Goal: Entertainment & Leisure: Consume media (video, audio)

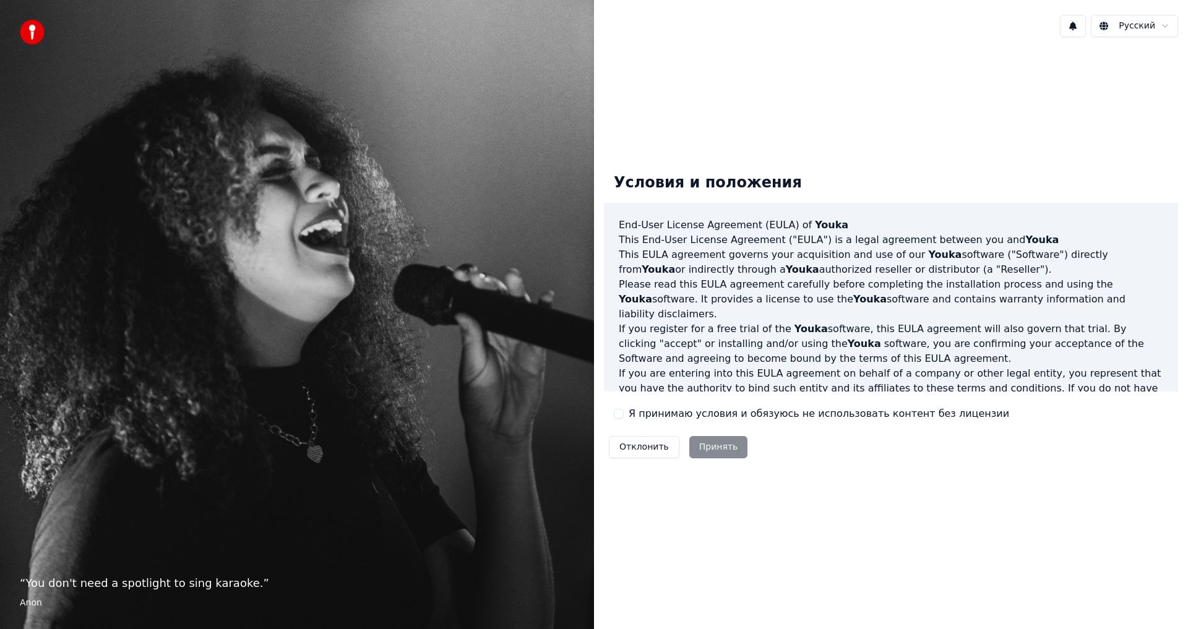
click at [677, 419] on label "Я принимаю условия и обязуюсь не использовать контент без лицензии" at bounding box center [819, 414] width 381 height 15
click at [624, 419] on button "Я принимаю условия и обязуюсь не использовать контент без лицензии" at bounding box center [619, 414] width 10 height 10
click at [1116, 26] on html "“ You don't need a spotlight to sing karaoke. ” Anon Русский Условия и положени…" at bounding box center [594, 314] width 1188 height 629
click at [1073, 19] on button at bounding box center [1073, 26] width 26 height 22
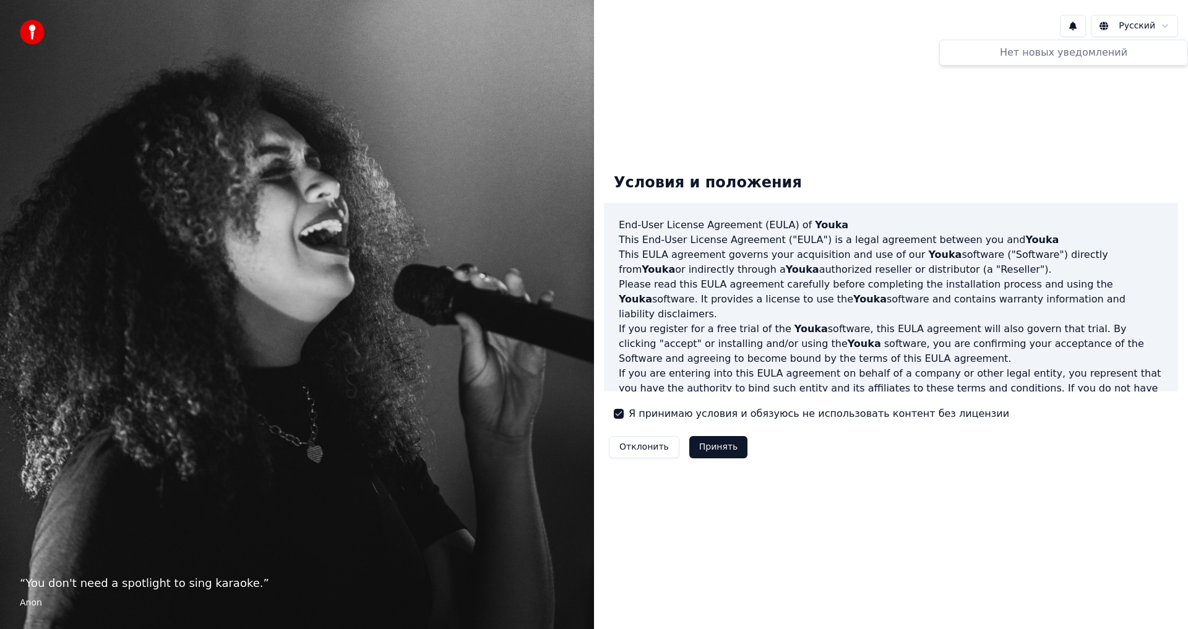
click at [1073, 21] on button at bounding box center [1073, 26] width 26 height 22
click at [728, 453] on button "Принять" at bounding box center [718, 447] width 59 height 22
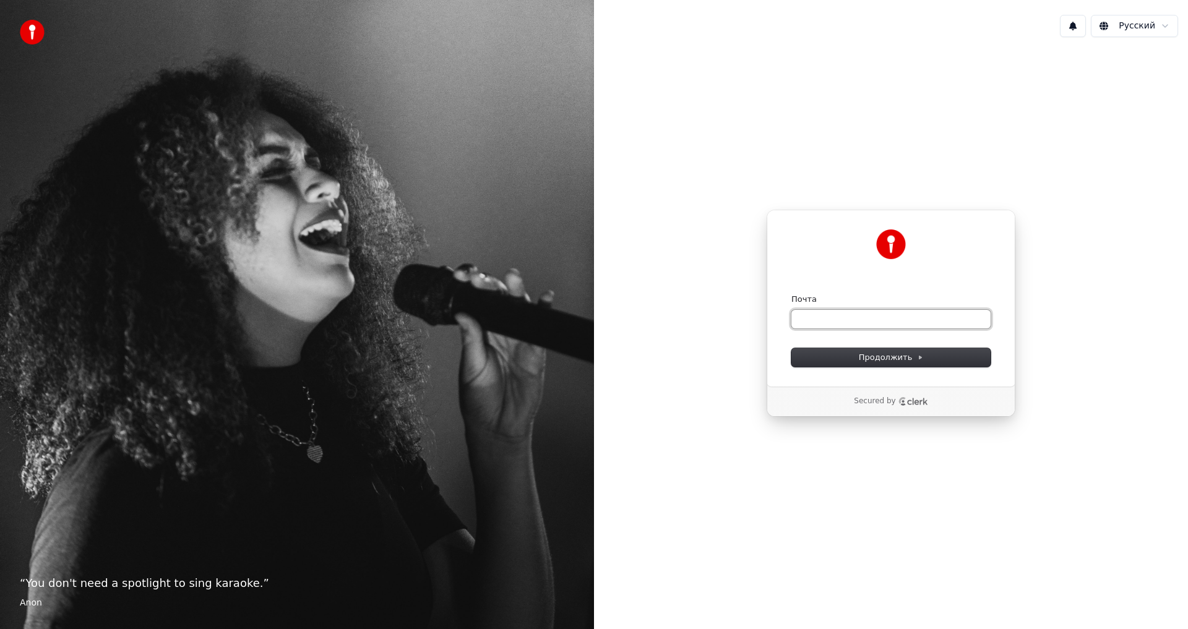
click at [846, 322] on input "Почта" at bounding box center [890, 319] width 199 height 19
click at [846, 321] on input "Почта" at bounding box center [890, 319] width 199 height 19
click at [791, 294] on button "submit" at bounding box center [791, 294] width 0 height 0
click at [898, 361] on span "Продолжить" at bounding box center [891, 357] width 65 height 11
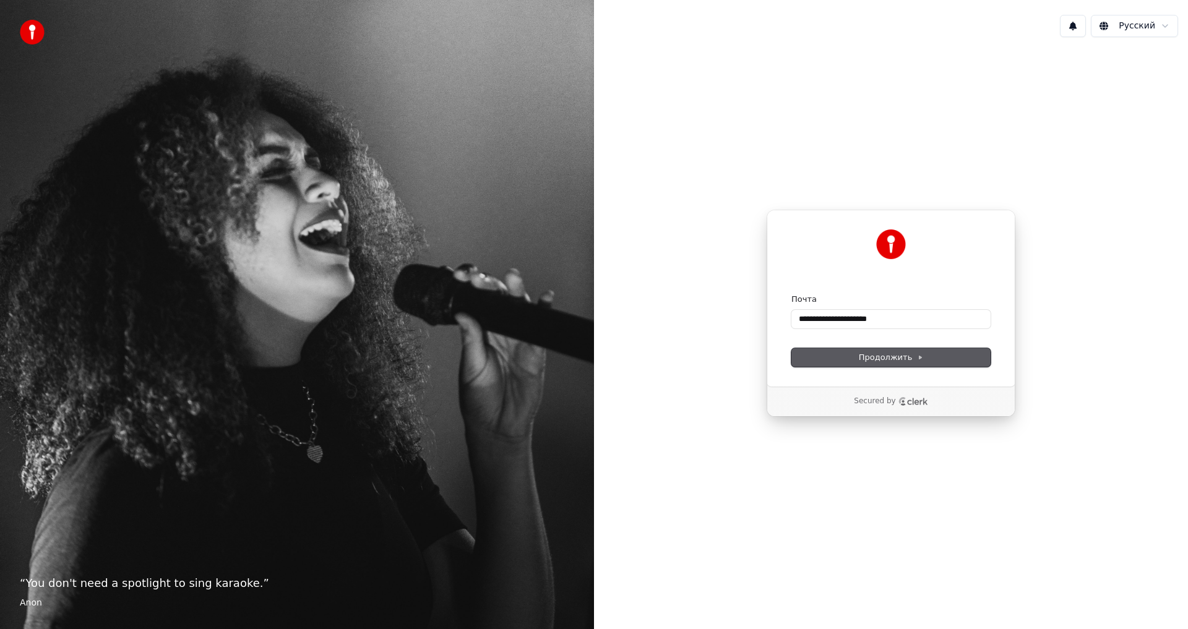
type input "**********"
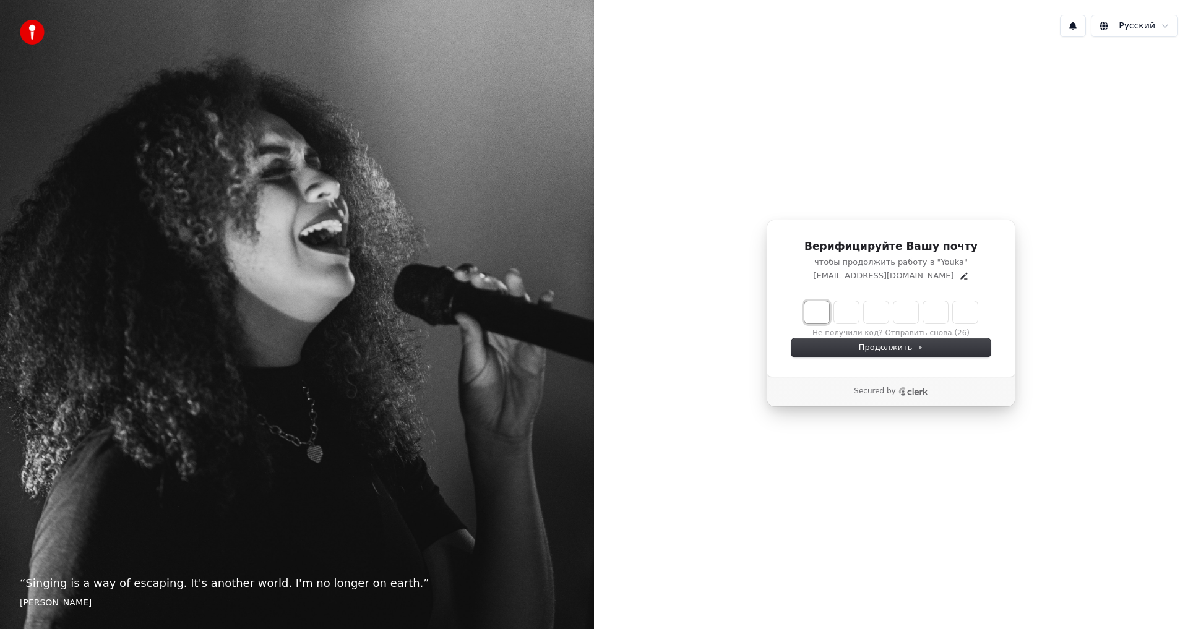
click at [819, 316] on input "Enter verification code" at bounding box center [903, 312] width 198 height 22
type input "******"
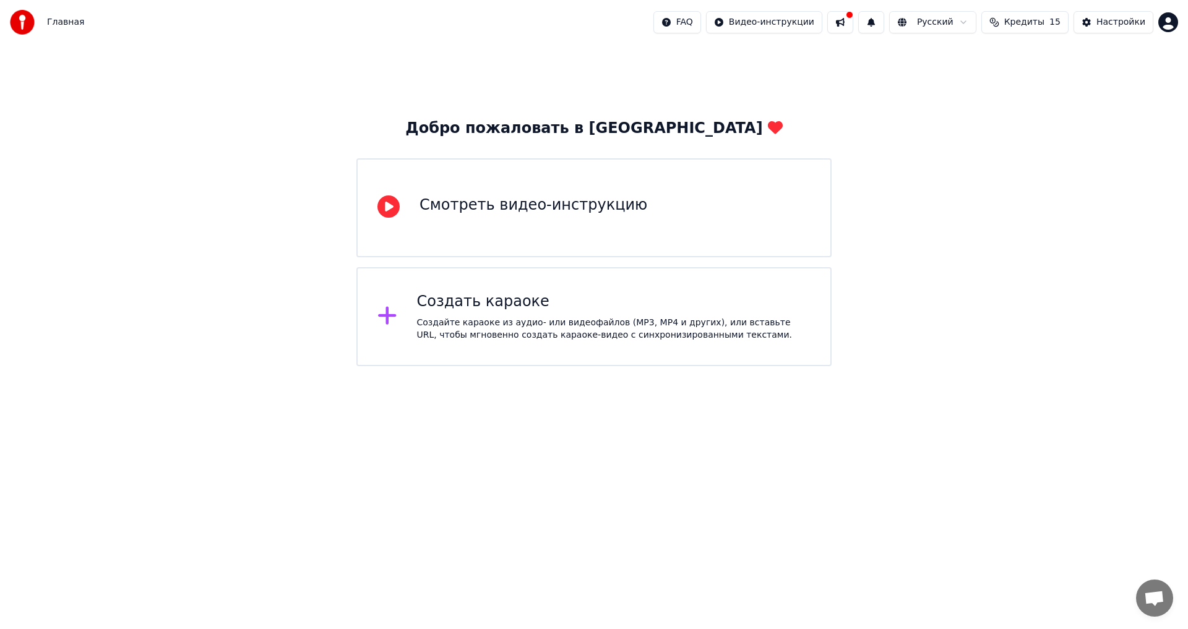
click at [445, 311] on div "Создать караоке" at bounding box center [614, 302] width 394 height 20
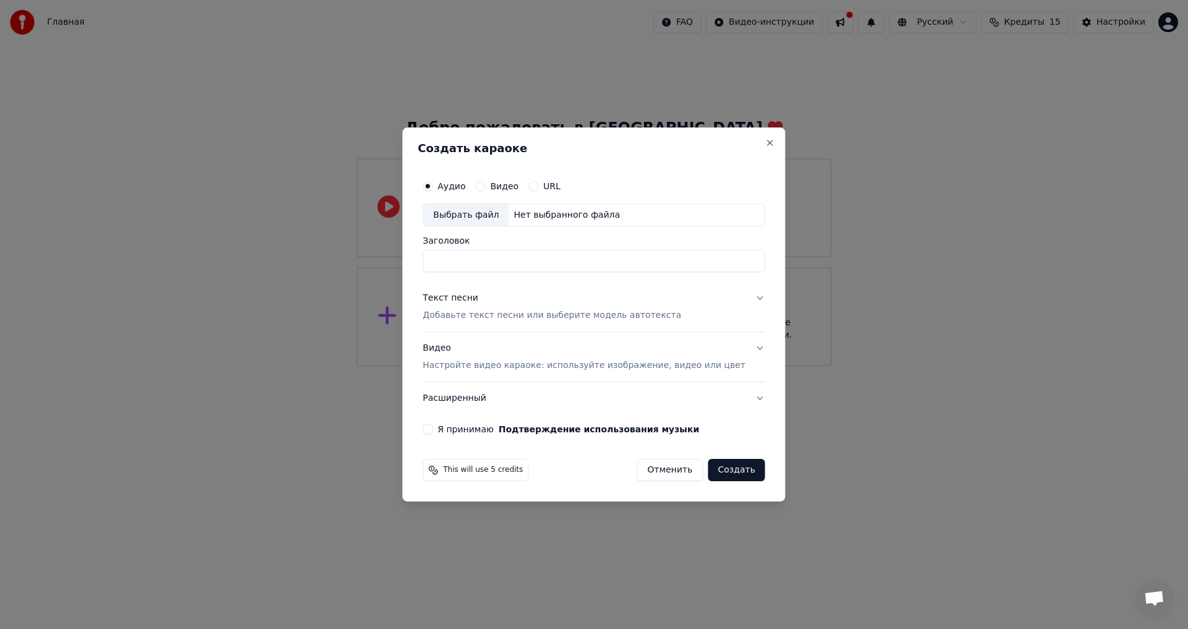
click at [543, 210] on div "Нет выбранного файла" at bounding box center [567, 215] width 116 height 12
type input "**********"
click at [474, 434] on label "Я принимаю Подтверждение использования музыки" at bounding box center [568, 429] width 262 height 9
click at [433, 434] on button "Я принимаю Подтверждение использования музыки" at bounding box center [428, 429] width 10 height 10
click at [710, 463] on button "Создать" at bounding box center [736, 470] width 57 height 22
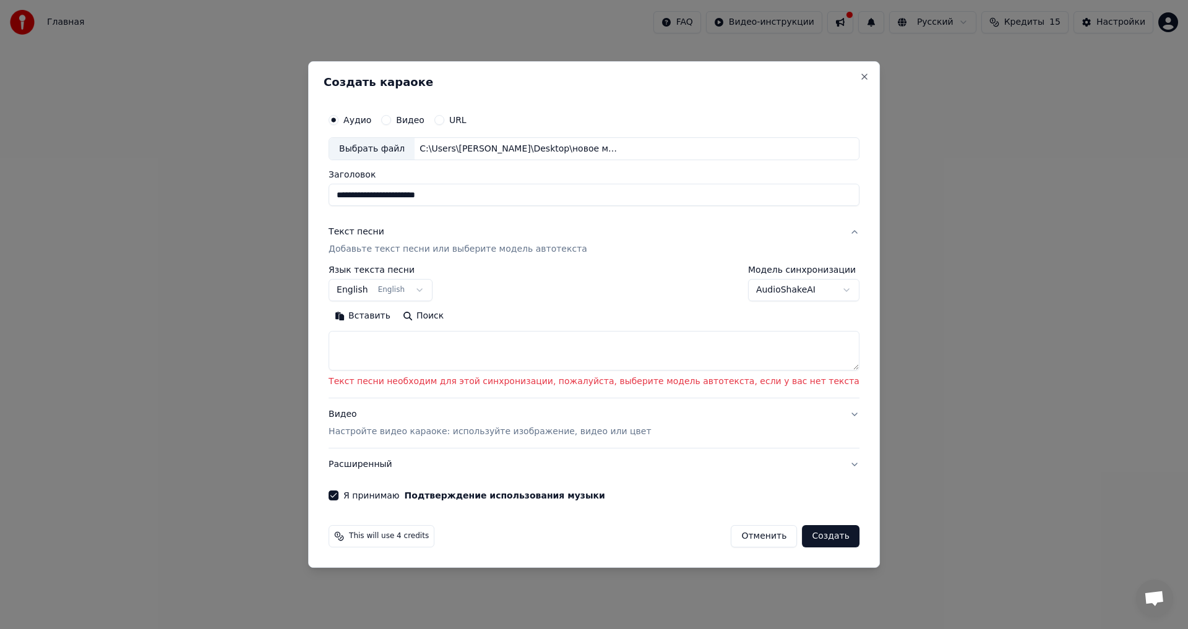
click at [802, 538] on button "Создать" at bounding box center [830, 536] width 57 height 22
click at [459, 346] on textarea at bounding box center [594, 352] width 531 height 40
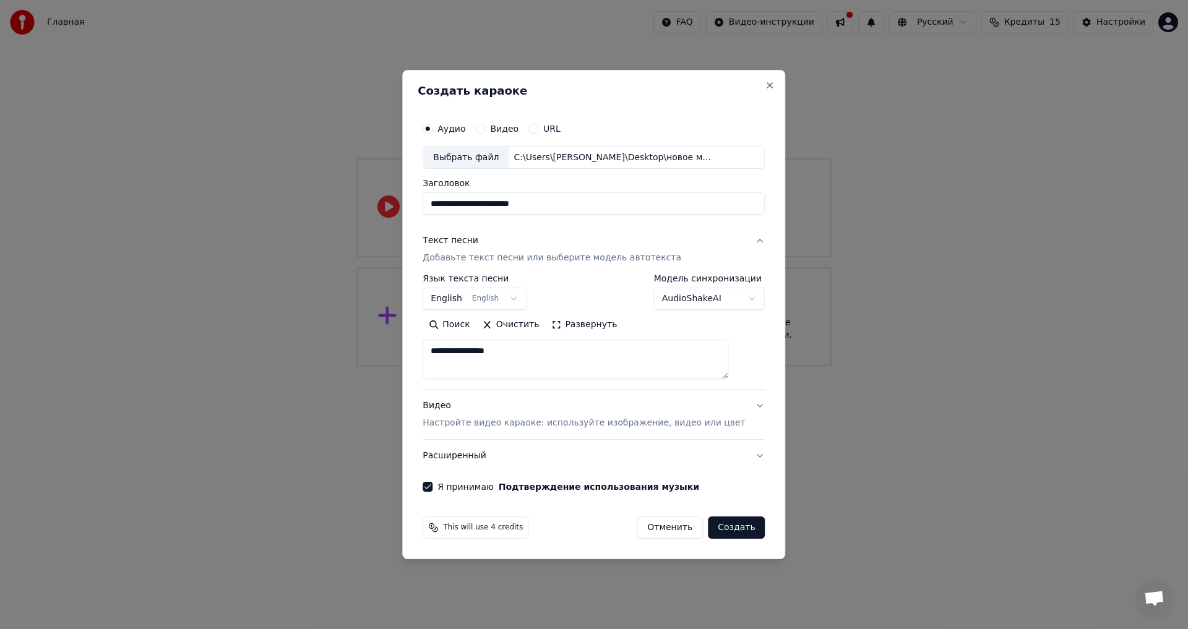
type textarea "**********"
click at [725, 530] on button "Создать" at bounding box center [736, 528] width 57 height 22
select select "**"
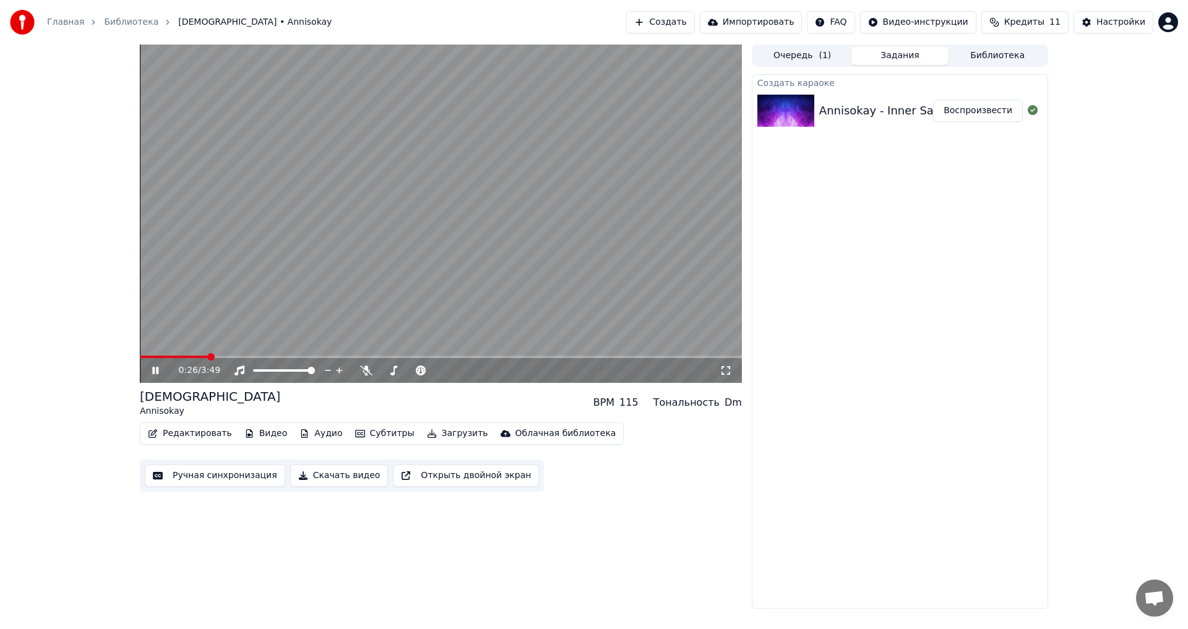
click at [299, 176] on video at bounding box center [441, 214] width 602 height 338
click at [368, 371] on icon at bounding box center [366, 371] width 12 height 10
click at [424, 228] on video at bounding box center [441, 214] width 602 height 338
click at [210, 193] on video at bounding box center [441, 214] width 602 height 338
click at [295, 206] on video at bounding box center [441, 214] width 602 height 338
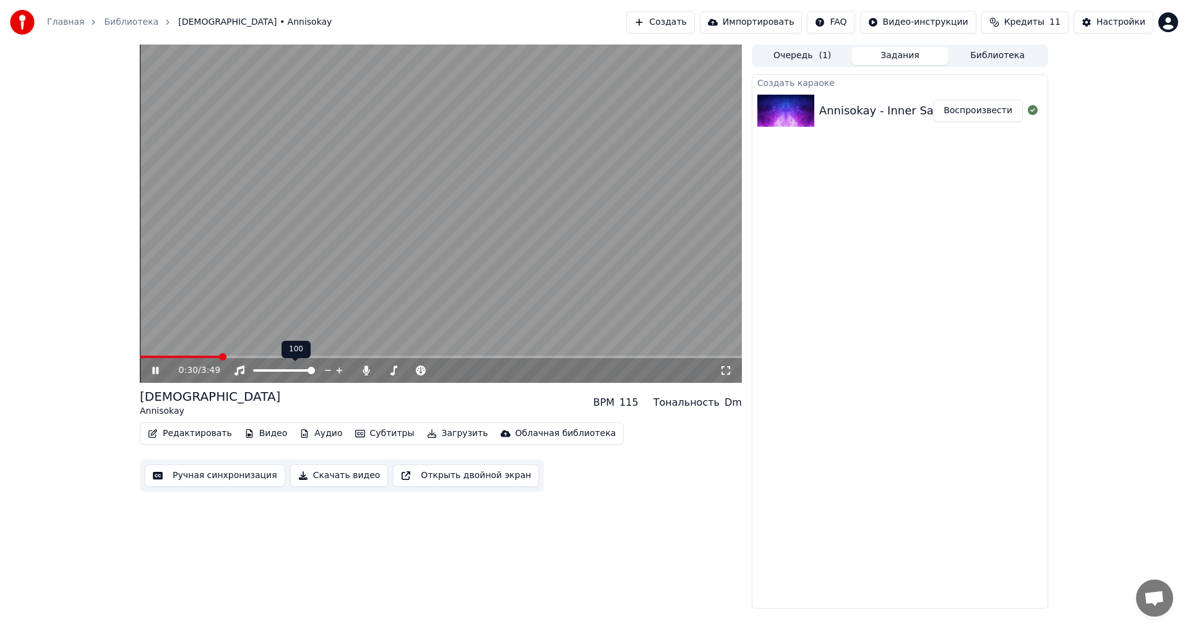
drag, startPoint x: 260, startPoint y: 374, endPoint x: 267, endPoint y: 372, distance: 7.7
click at [269, 369] on div at bounding box center [296, 370] width 100 height 12
click at [269, 372] on span at bounding box center [261, 370] width 16 height 2
click at [494, 166] on video at bounding box center [441, 214] width 602 height 338
click at [368, 376] on icon at bounding box center [366, 371] width 12 height 10
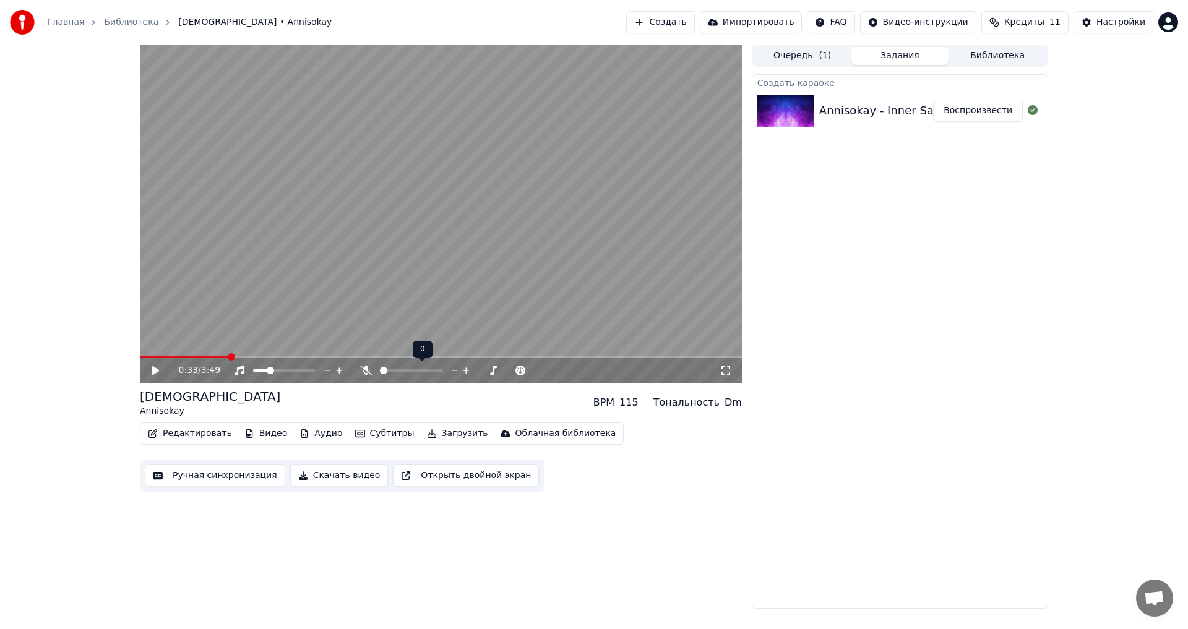
click at [368, 375] on icon at bounding box center [366, 371] width 12 height 10
click at [415, 369] on div at bounding box center [423, 370] width 100 height 12
click at [394, 374] on icon at bounding box center [393, 371] width 7 height 10
click at [439, 372] on span at bounding box center [434, 370] width 7 height 7
click at [445, 368] on div at bounding box center [450, 370] width 100 height 12
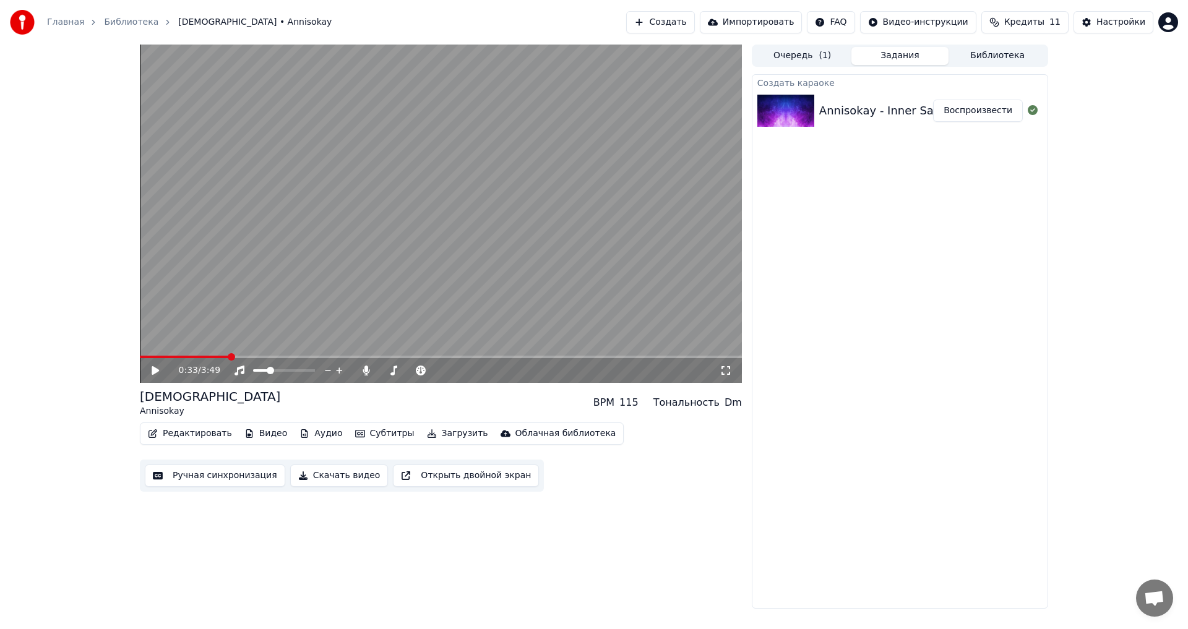
click at [450, 149] on video at bounding box center [441, 214] width 602 height 338
click at [407, 373] on span at bounding box center [410, 370] width 7 height 7
click at [426, 369] on div at bounding box center [450, 370] width 100 height 12
click at [429, 371] on span at bounding box center [438, 370] width 62 height 2
click at [437, 372] on span at bounding box center [437, 370] width 7 height 7
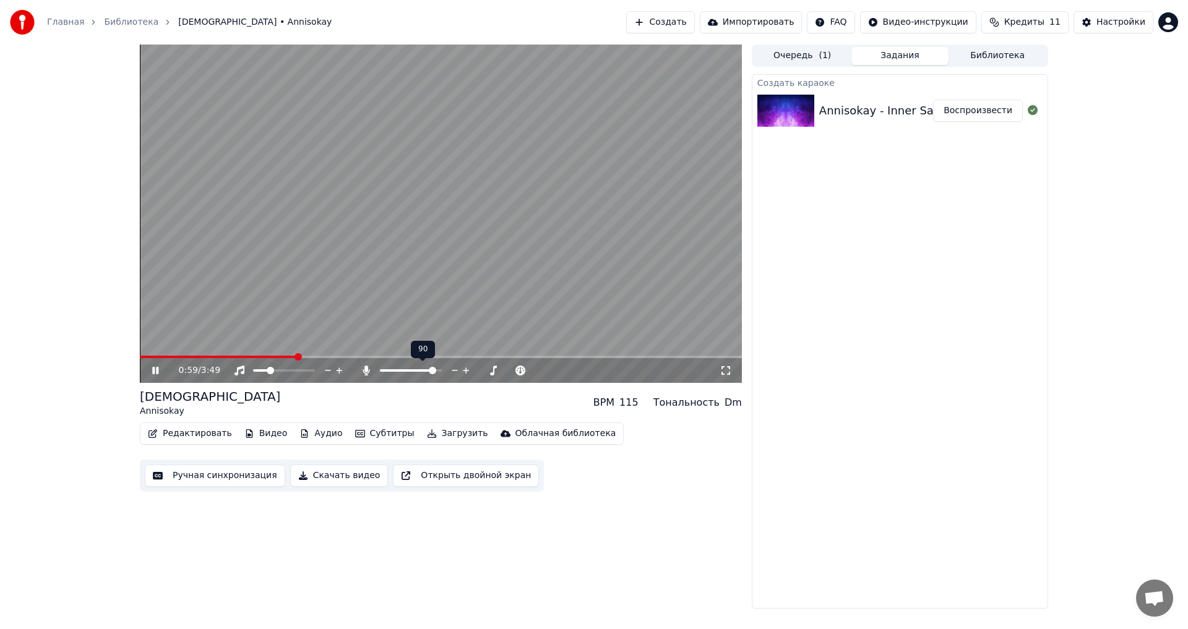
click at [370, 369] on icon at bounding box center [366, 371] width 12 height 10
click at [376, 237] on video at bounding box center [441, 214] width 602 height 338
click at [396, 373] on icon at bounding box center [393, 371] width 12 height 10
click at [395, 370] on icon at bounding box center [393, 371] width 12 height 10
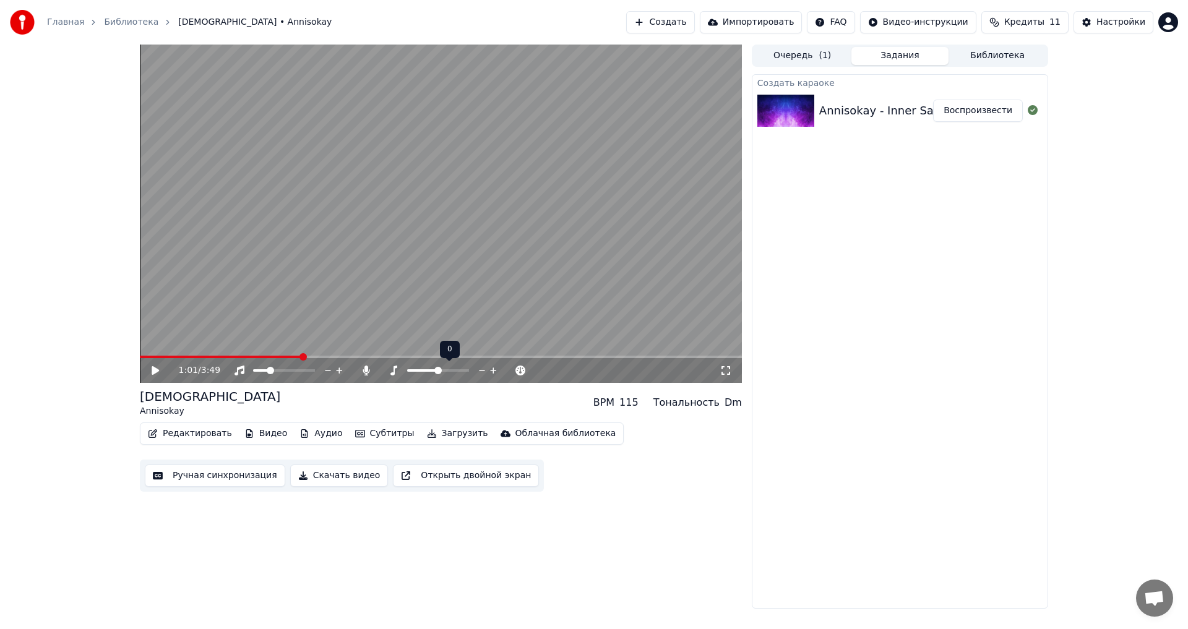
click at [395, 373] on icon at bounding box center [393, 371] width 12 height 10
click at [279, 371] on span at bounding box center [284, 370] width 62 height 2
click at [304, 226] on video at bounding box center [441, 214] width 602 height 338
click at [312, 259] on video at bounding box center [441, 214] width 602 height 338
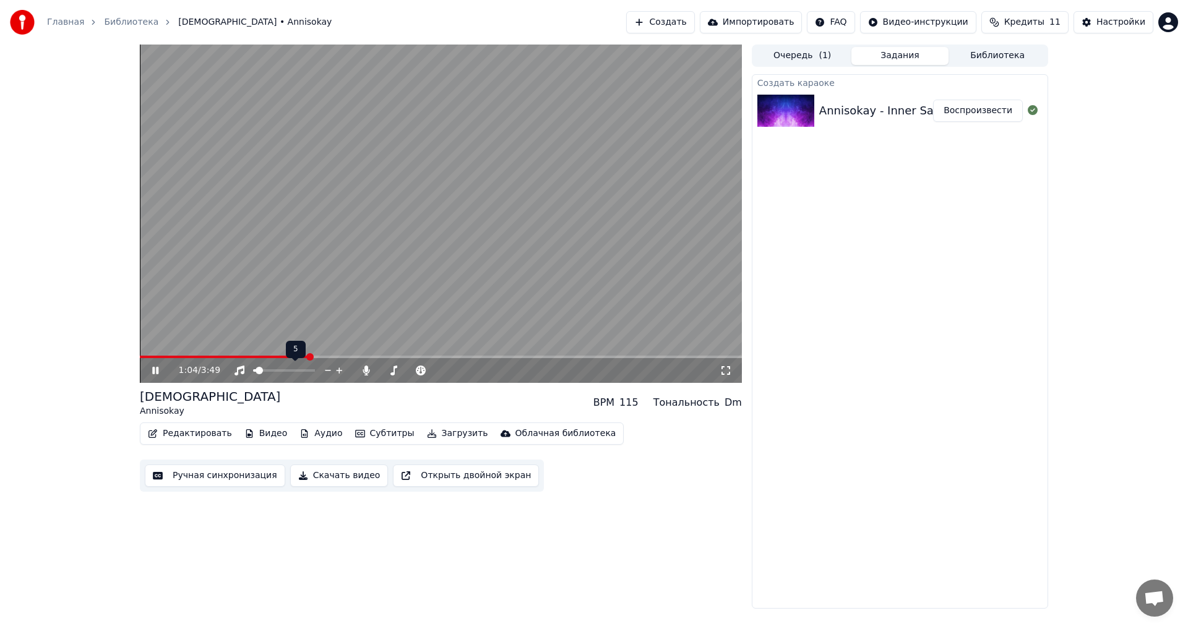
click at [256, 374] on span at bounding box center [259, 370] width 7 height 7
click at [242, 367] on icon at bounding box center [240, 371] width 10 height 10
click at [243, 369] on icon at bounding box center [239, 371] width 12 height 10
click at [253, 372] on span at bounding box center [284, 370] width 62 height 2
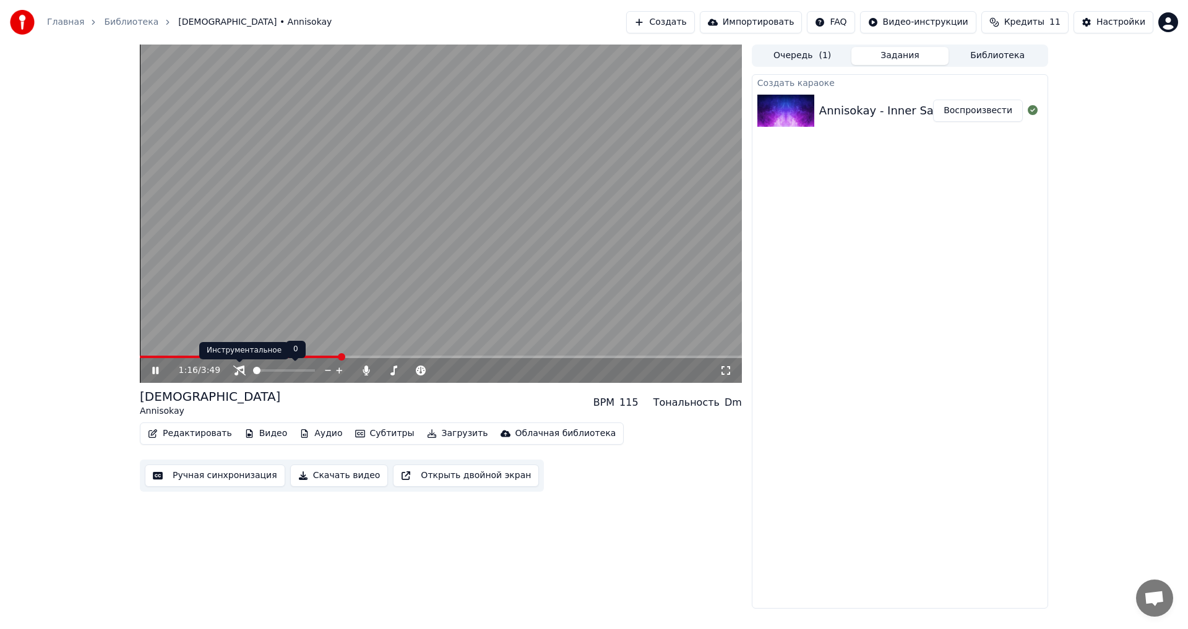
click at [243, 374] on icon at bounding box center [239, 371] width 12 height 10
click at [243, 373] on icon at bounding box center [240, 371] width 10 height 10
click at [243, 371] on icon at bounding box center [239, 371] width 12 height 10
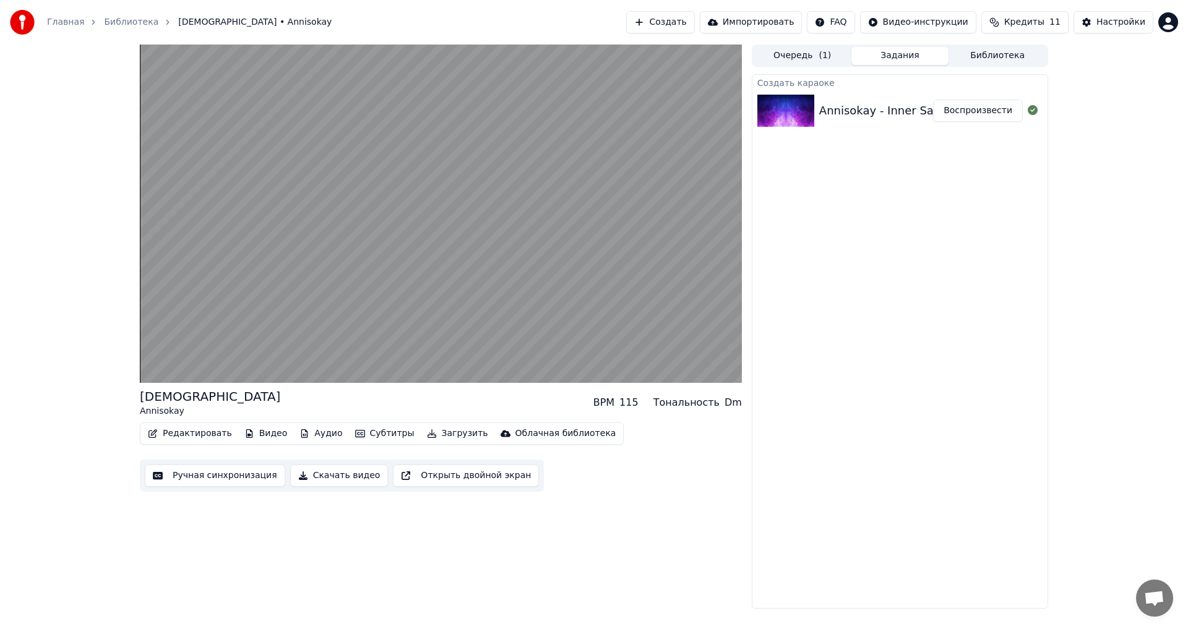
click at [317, 434] on button "Аудио" at bounding box center [321, 433] width 53 height 17
click at [202, 433] on button "Редактировать" at bounding box center [190, 433] width 94 height 17
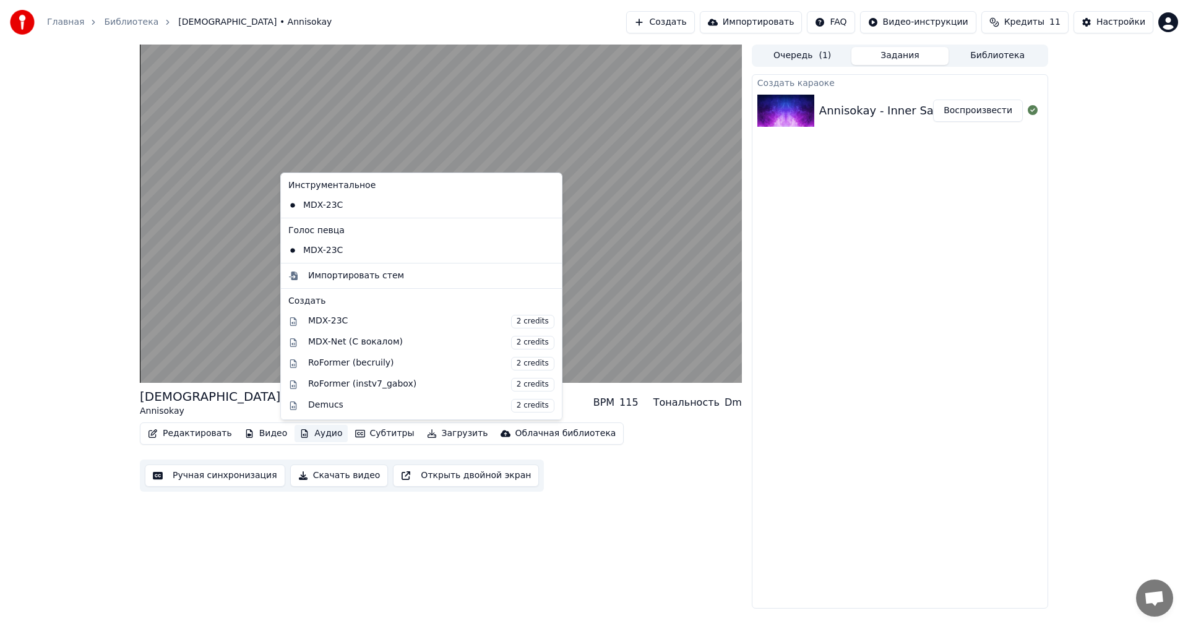
click at [858, 577] on div "Создать караоке Annisokay - Inner Sanctum Воспроизвести" at bounding box center [900, 341] width 296 height 535
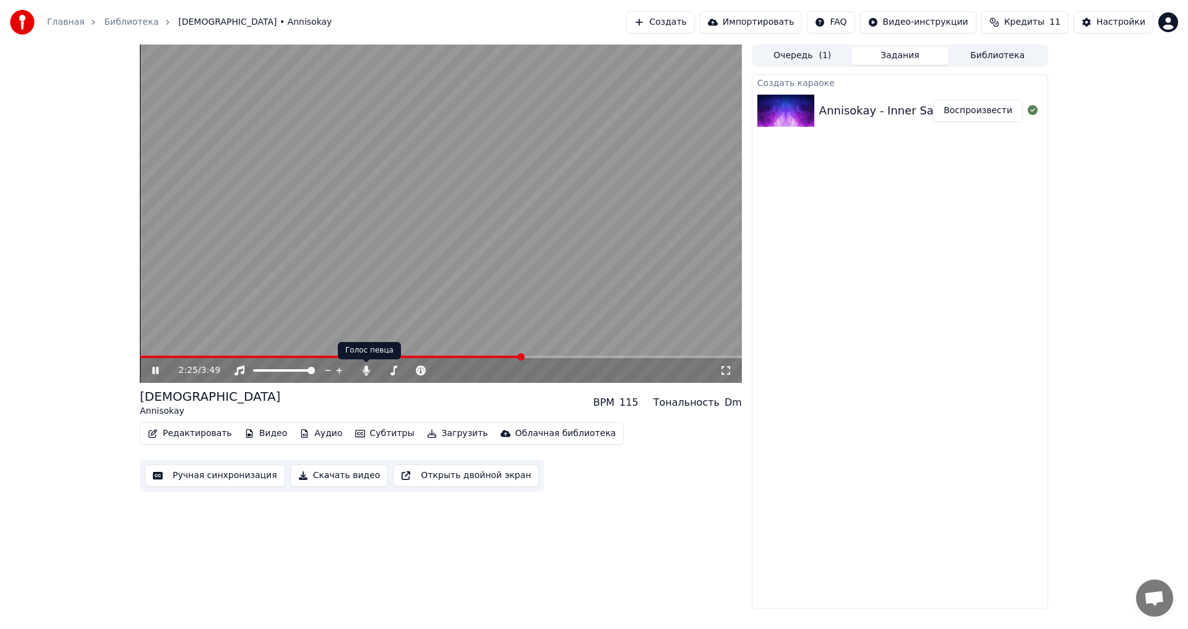
click at [429, 131] on video at bounding box center [441, 214] width 602 height 338
click at [1100, 30] on button "Настройки" at bounding box center [1114, 22] width 80 height 22
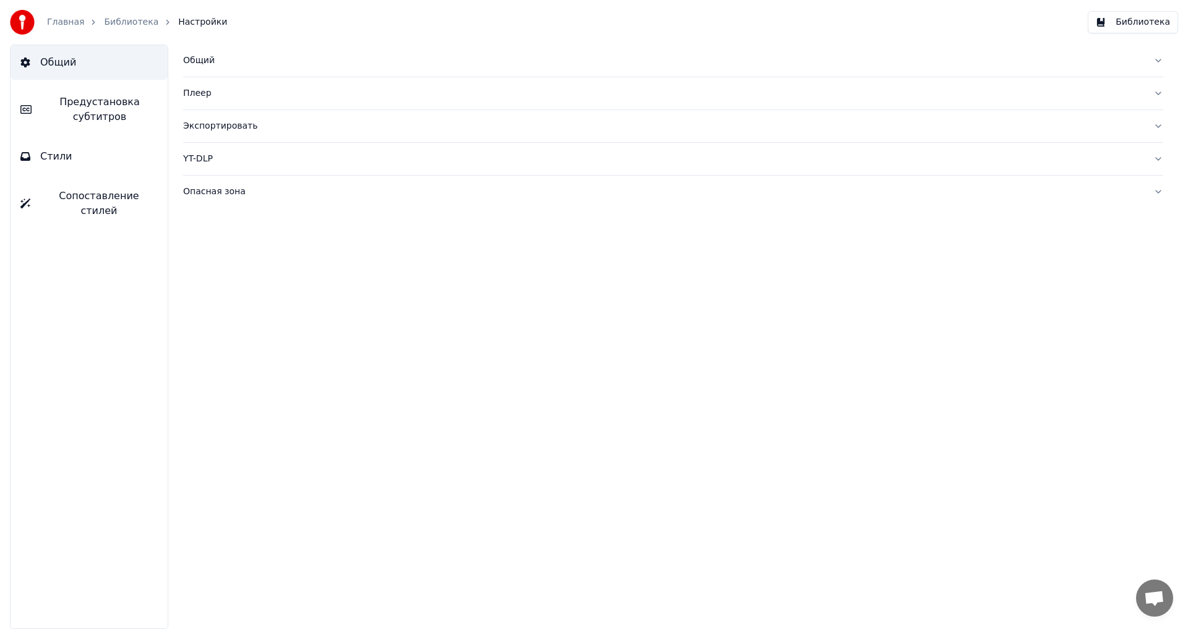
click at [134, 202] on span "Сопоставление стилей" at bounding box center [99, 204] width 118 height 30
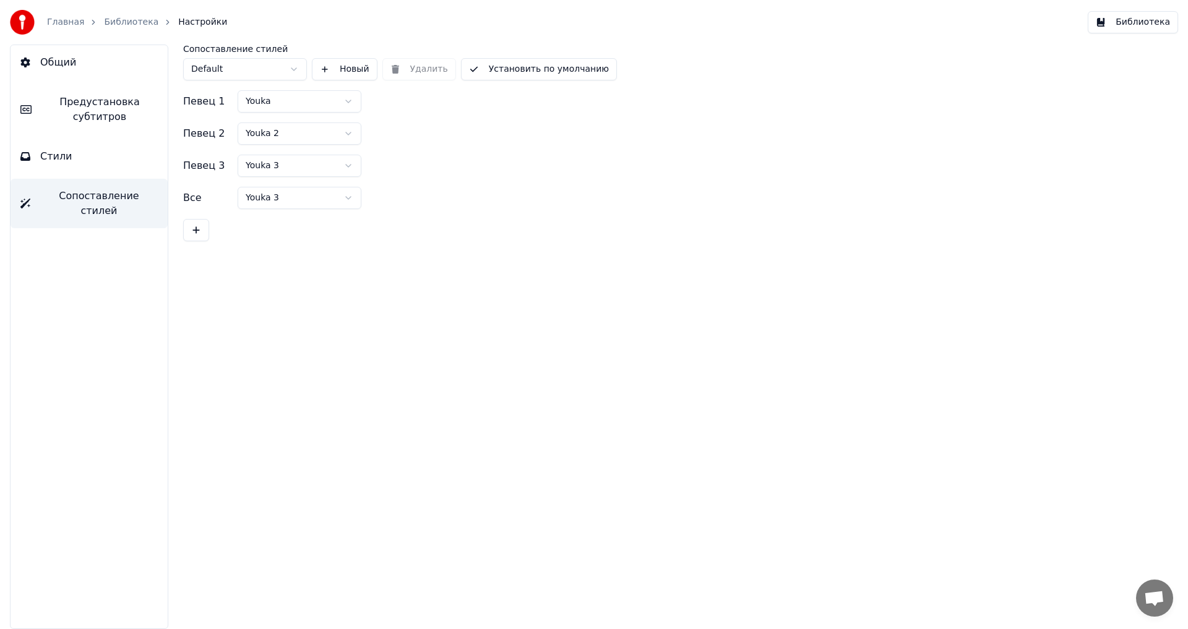
drag, startPoint x: 267, startPoint y: 56, endPoint x: 260, endPoint y: 62, distance: 9.2
click at [260, 62] on div "Сопоставление стилей Default" at bounding box center [245, 63] width 124 height 36
click at [258, 64] on html "Главная Библиотека Настройки Библиотека Общий Предустановка субтитров Стили Соп…" at bounding box center [594, 314] width 1188 height 629
click at [88, 149] on button "Стили" at bounding box center [89, 156] width 157 height 35
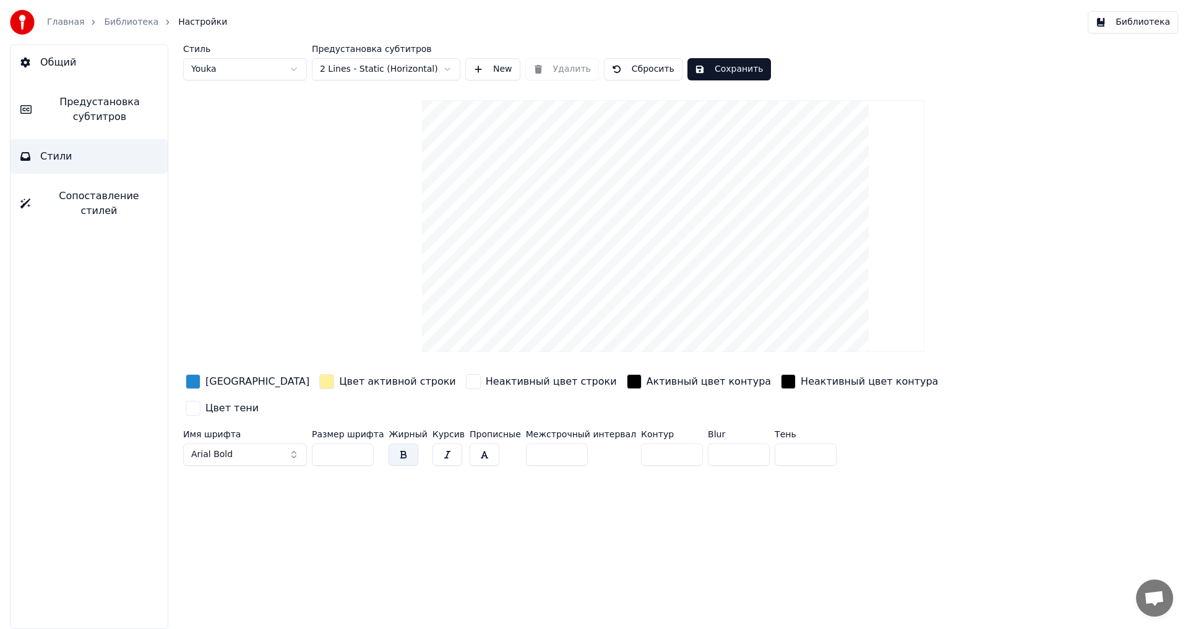
click at [405, 64] on html "Главная Библиотека Настройки Библиотека Общий Предустановка субтитров Стили Соп…" at bounding box center [594, 314] width 1188 height 629
click at [113, 108] on span "Предустановка субтитров" at bounding box center [99, 110] width 116 height 30
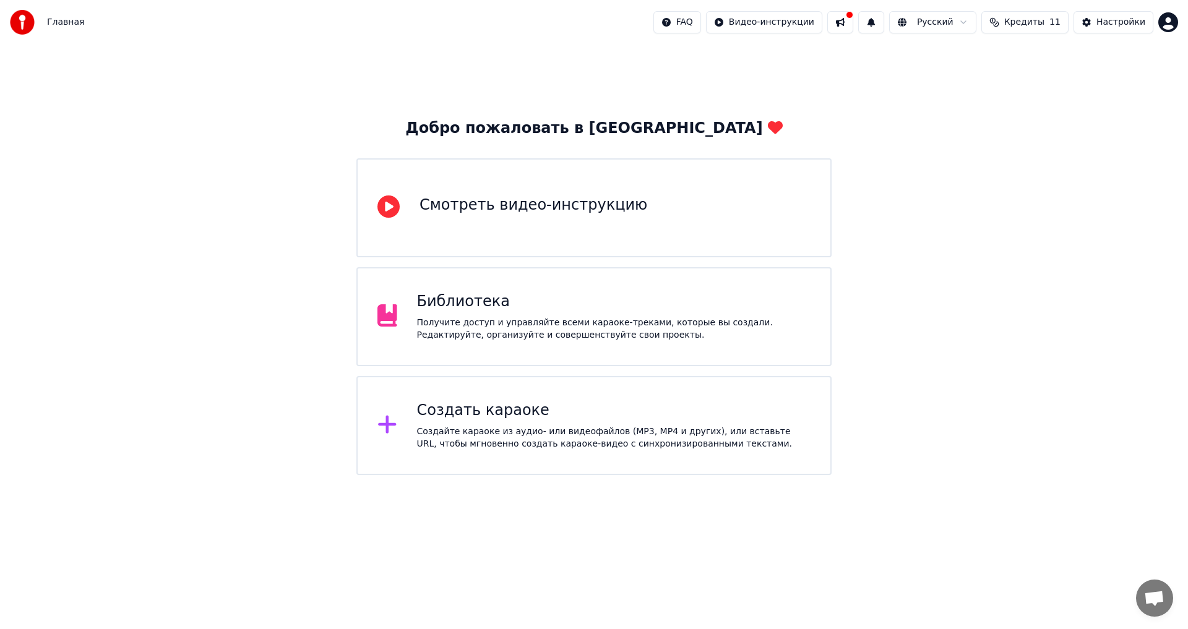
click at [853, 22] on button at bounding box center [840, 22] width 26 height 22
drag, startPoint x: 852, startPoint y: 38, endPoint x: 856, endPoint y: 30, distance: 9.1
click at [852, 37] on div "Главная FAQ Видео-инструкции Русский Кредиты 11 Настройки" at bounding box center [594, 22] width 1188 height 45
click at [843, 30] on button at bounding box center [830, 22] width 26 height 22
click at [853, 22] on button at bounding box center [840, 22] width 26 height 22
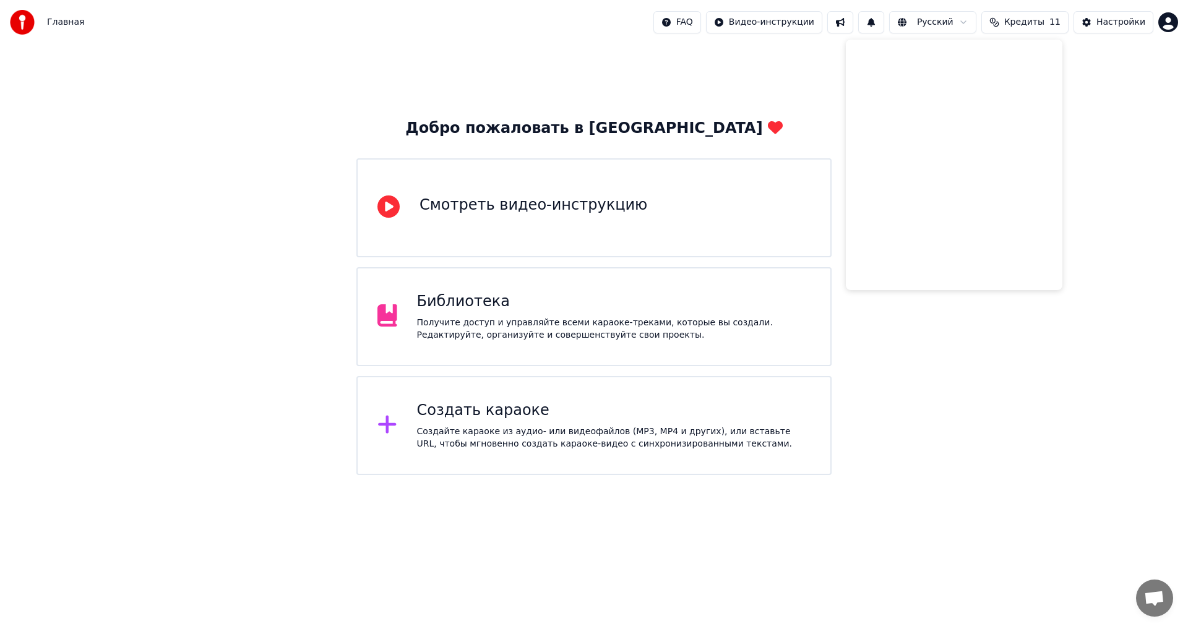
click at [853, 22] on button at bounding box center [840, 22] width 26 height 22
click at [1136, 24] on div "Настройки" at bounding box center [1120, 22] width 49 height 12
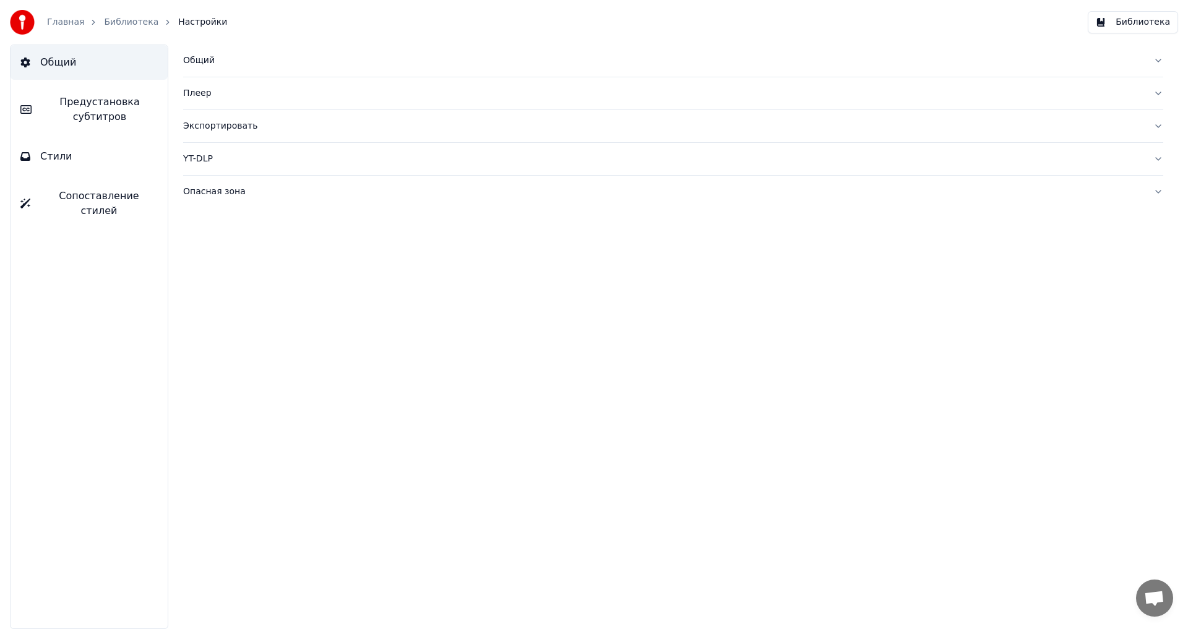
click at [202, 59] on div "Общий" at bounding box center [663, 60] width 960 height 12
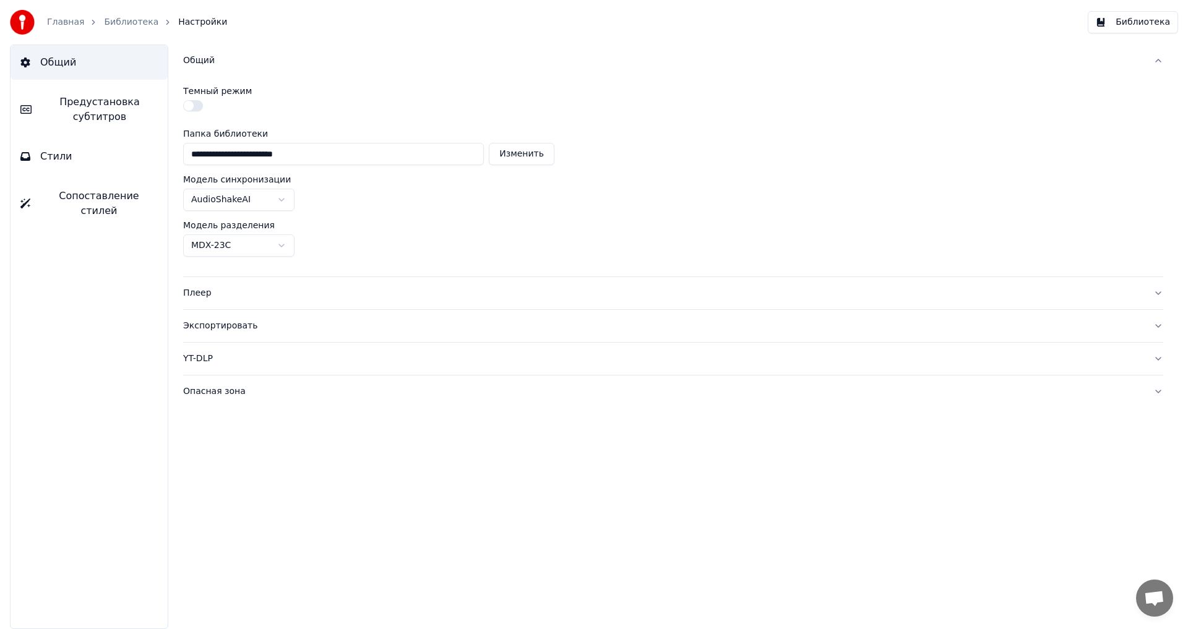
click at [195, 106] on button "button" at bounding box center [193, 105] width 20 height 11
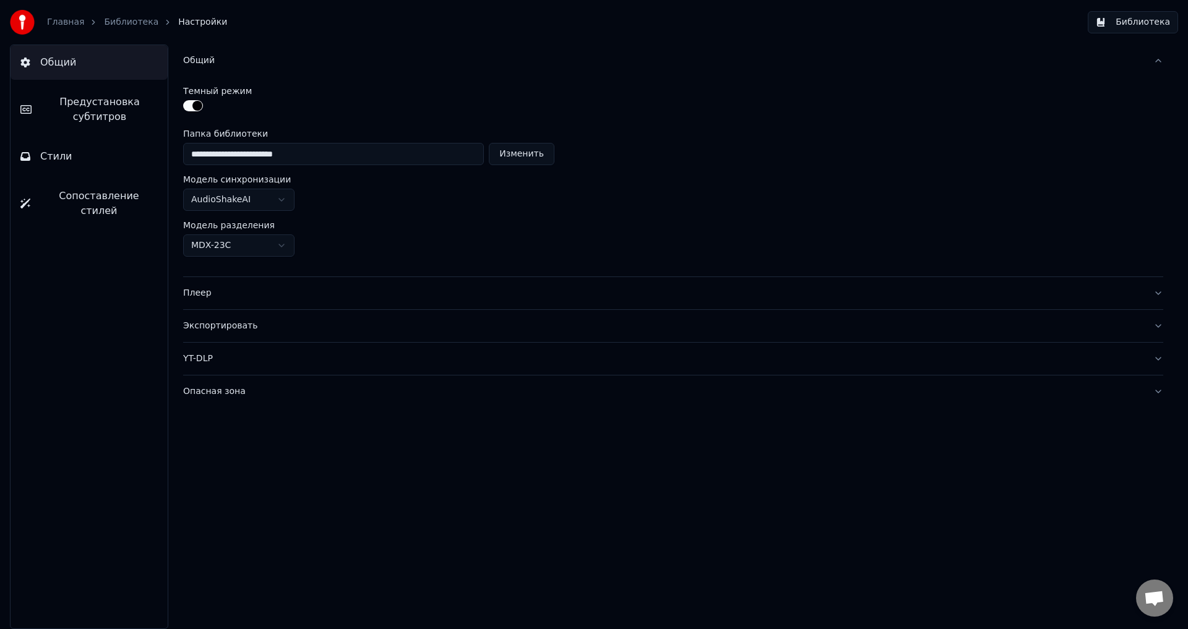
click at [195, 106] on button "button" at bounding box center [193, 105] width 20 height 11
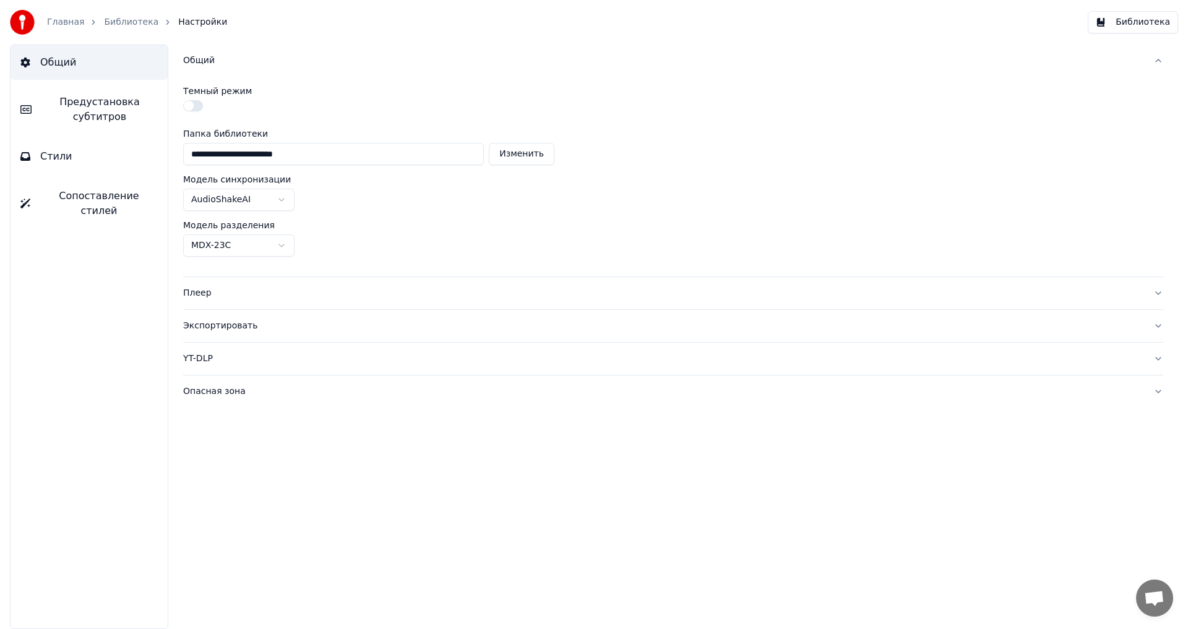
click at [195, 106] on button "button" at bounding box center [193, 105] width 20 height 11
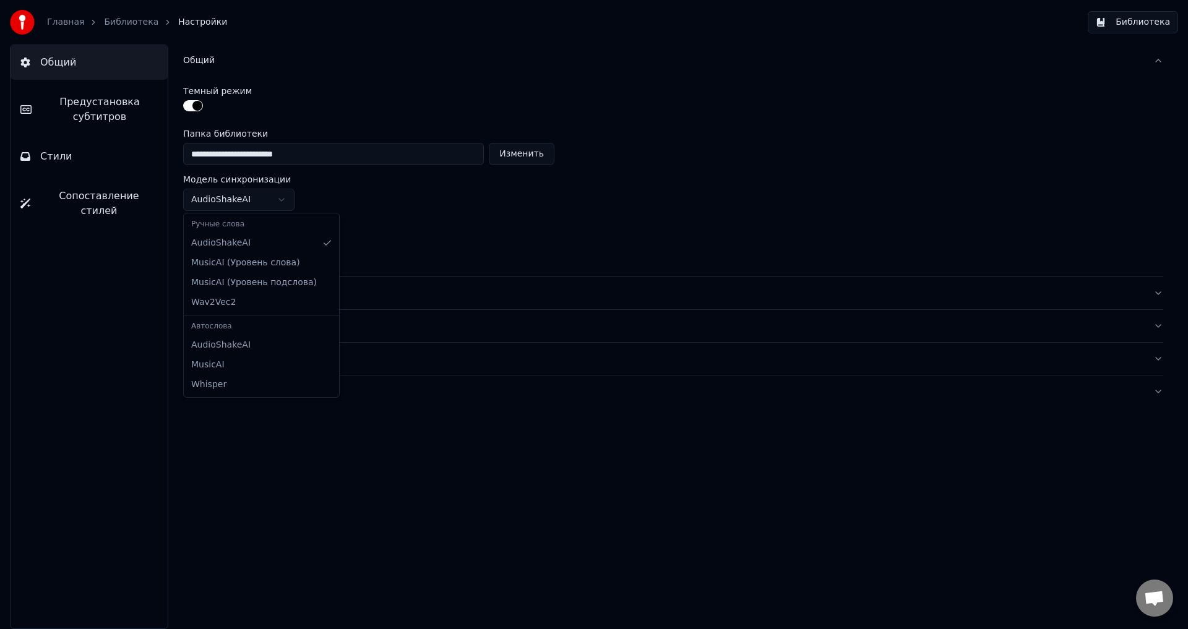
click at [263, 188] on html "**********" at bounding box center [594, 314] width 1188 height 629
click at [258, 199] on html "**********" at bounding box center [594, 314] width 1188 height 629
click at [187, 294] on div "Плеер" at bounding box center [663, 293] width 960 height 12
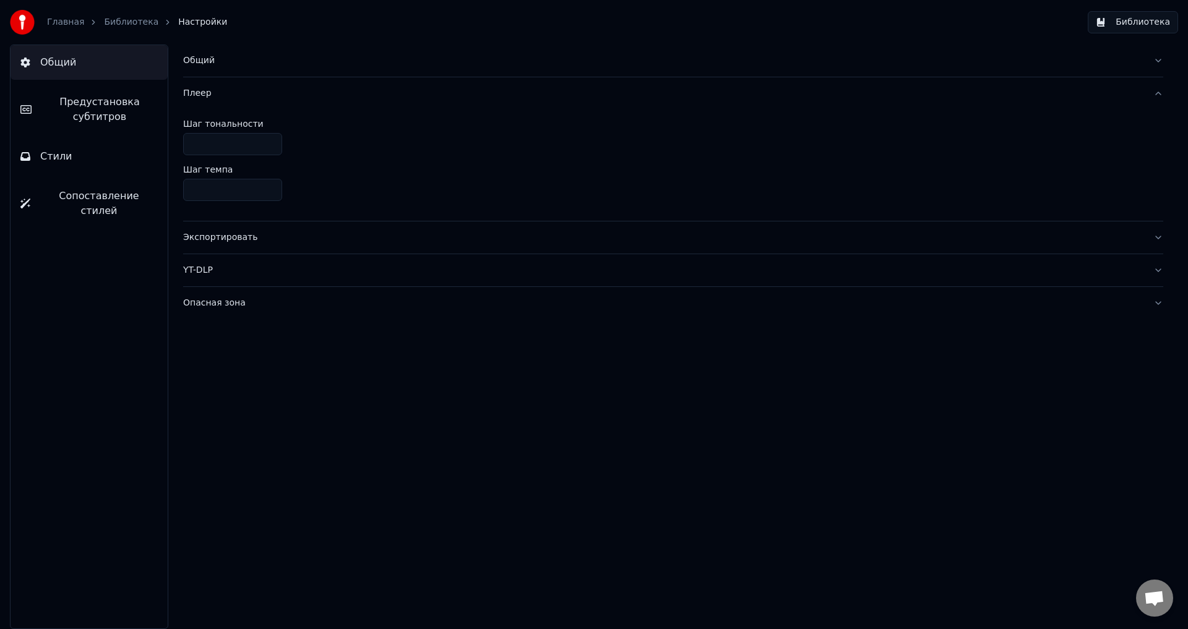
click at [220, 242] on div "Экспортировать" at bounding box center [663, 237] width 960 height 12
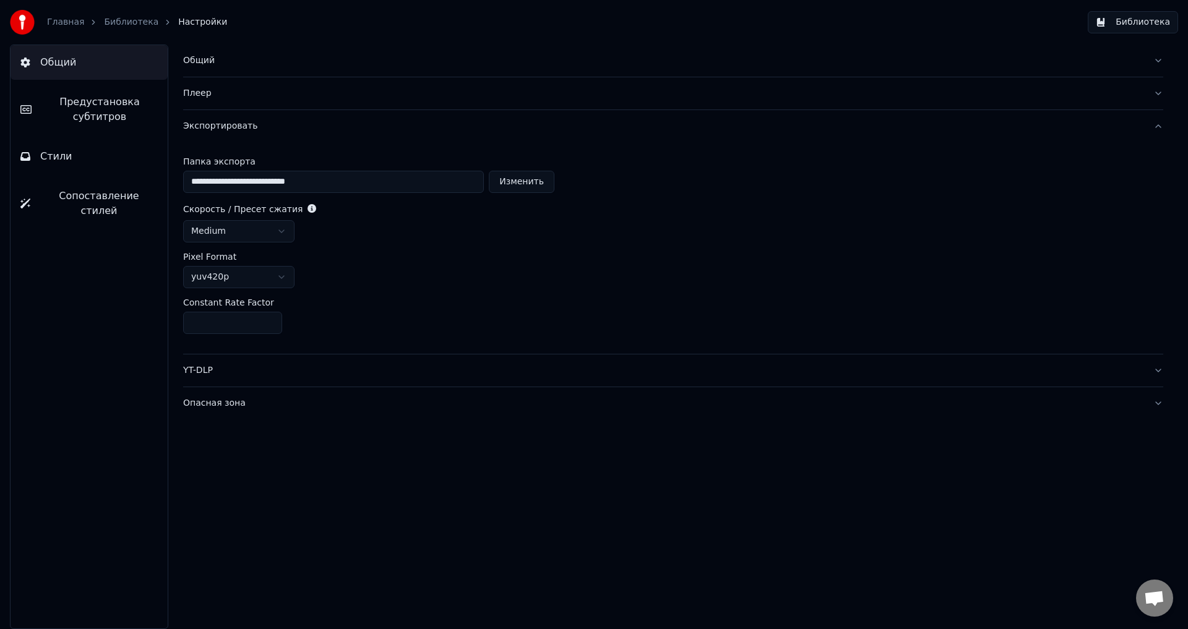
click at [213, 366] on div "YT-DLP" at bounding box center [663, 370] width 960 height 12
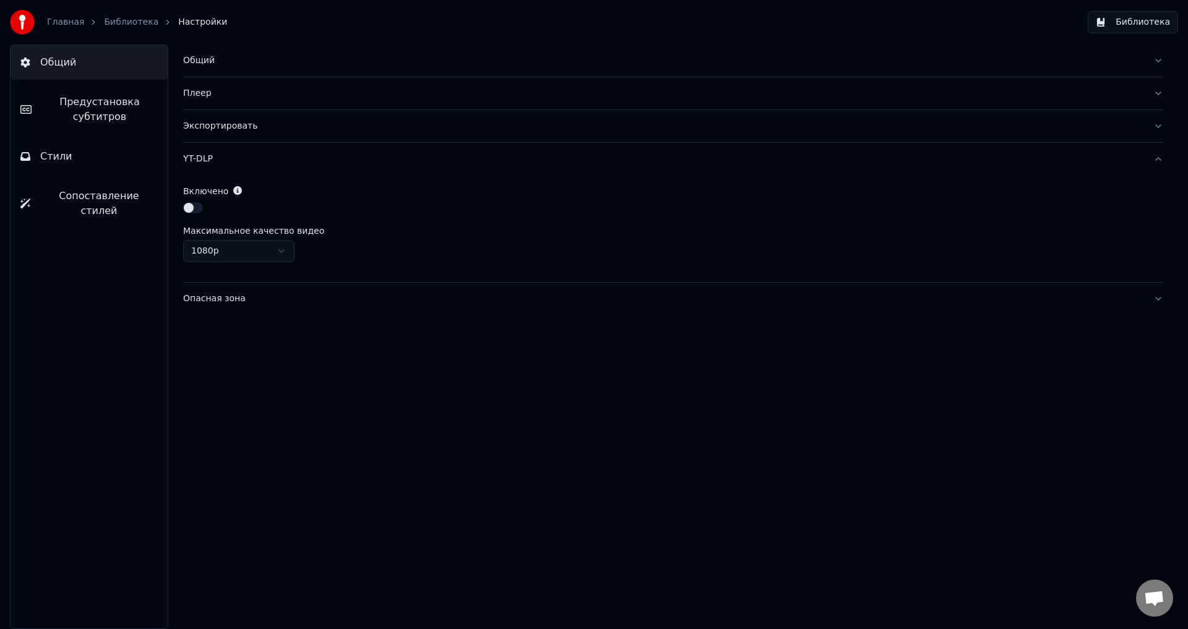
click at [213, 304] on div "Опасная зона" at bounding box center [663, 299] width 960 height 12
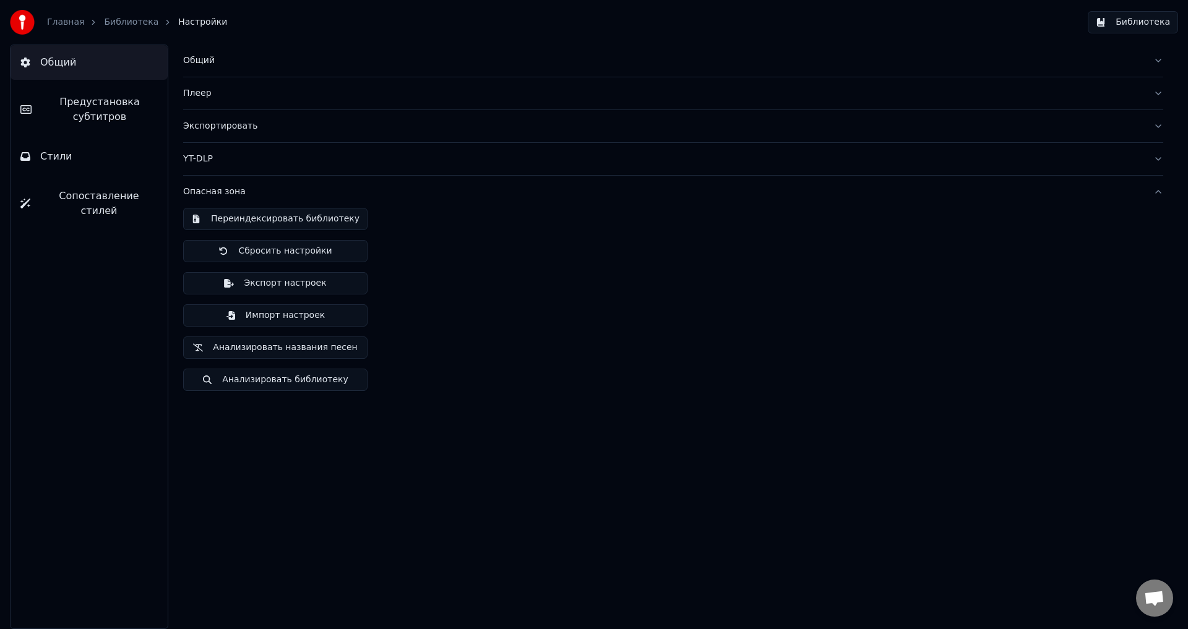
click at [281, 253] on button "Сбросить настройки" at bounding box center [275, 251] width 184 height 22
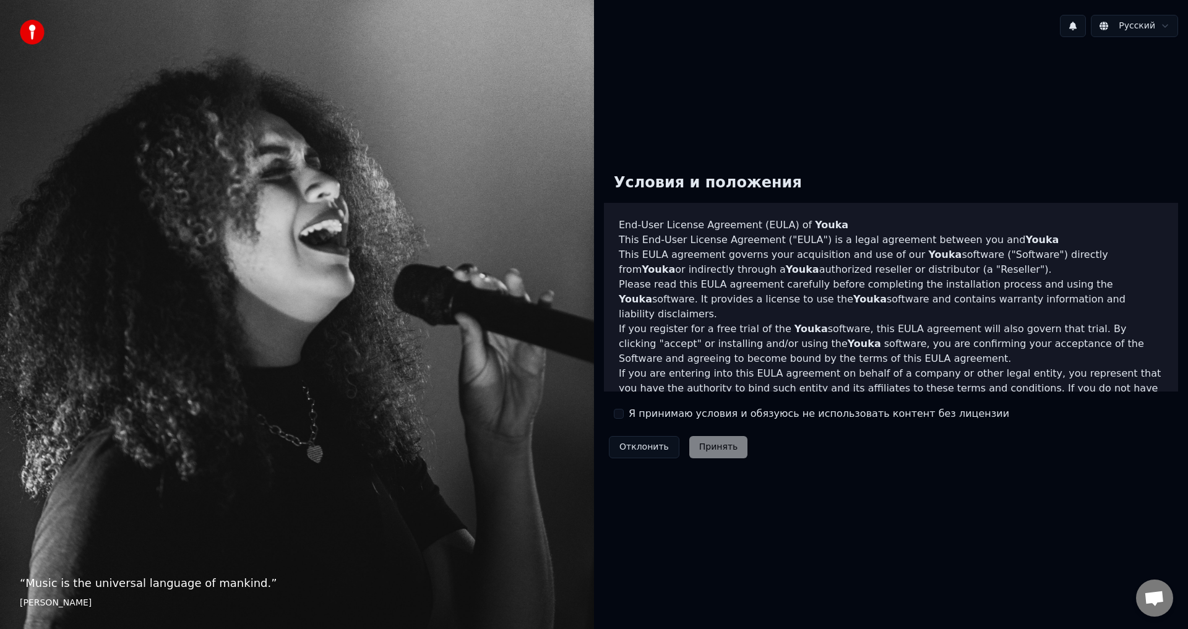
click at [662, 411] on label "Я принимаю условия и обязуюсь не использовать контент без лицензии" at bounding box center [819, 414] width 381 height 15
click at [624, 411] on button "Я принимаю условия и обязуюсь не использовать контент без лицензии" at bounding box center [619, 414] width 10 height 10
click at [692, 449] on button "Принять" at bounding box center [718, 447] width 59 height 22
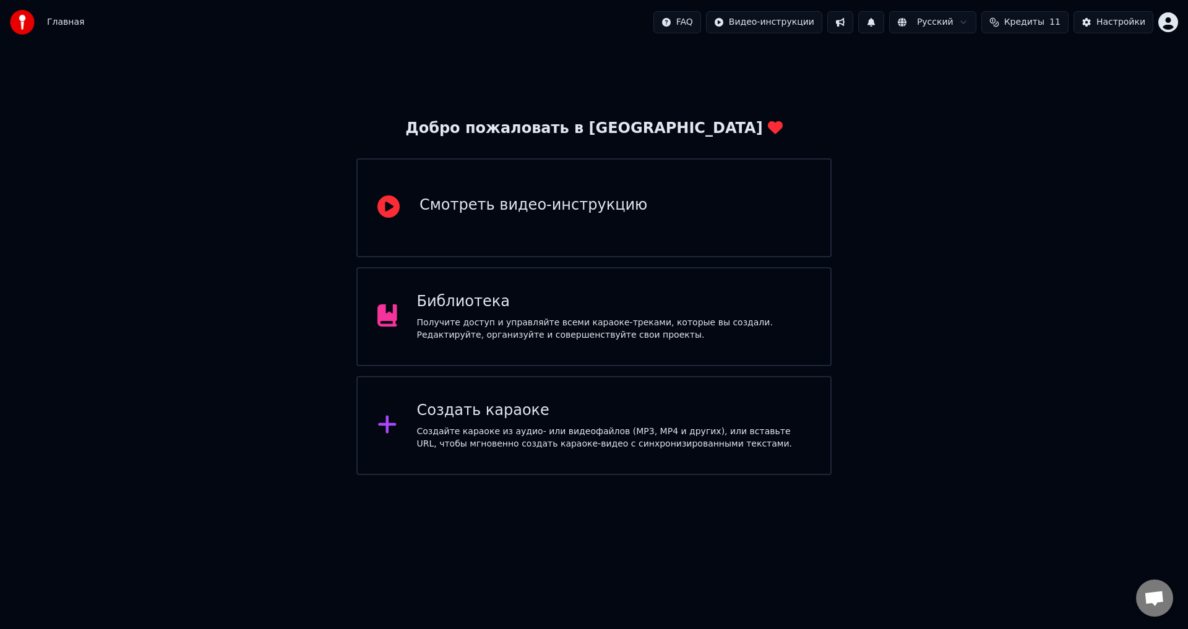
click at [532, 322] on div "Получите доступ и управляйте всеми караоке-треками, которые вы создали. Редакти…" at bounding box center [614, 329] width 394 height 25
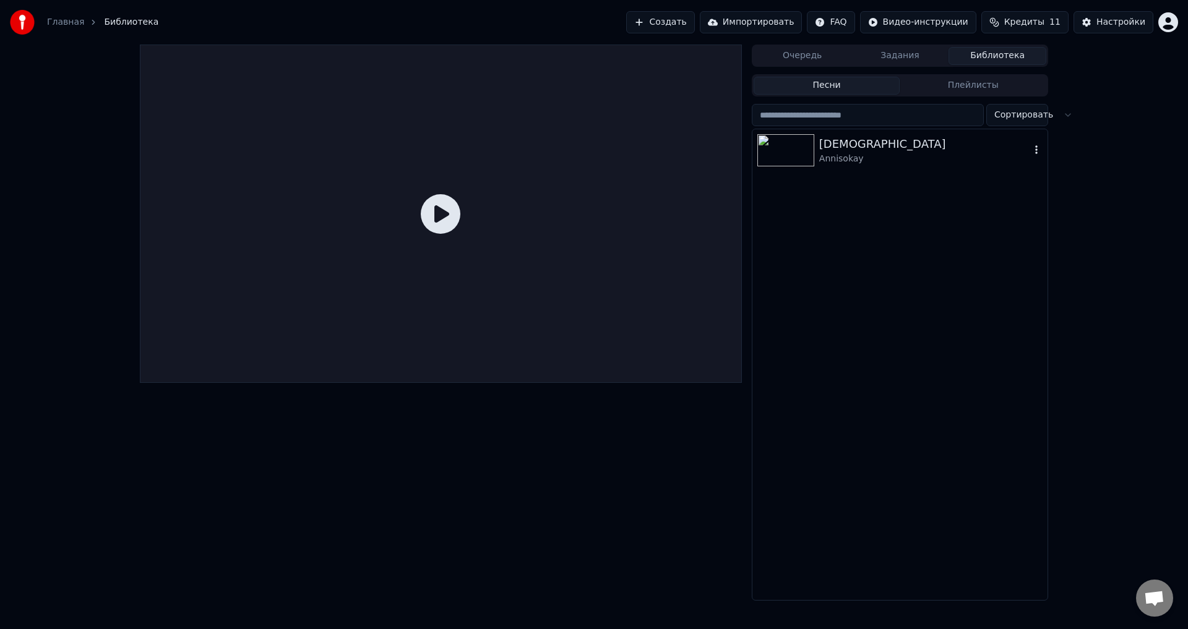
click at [855, 145] on div "[DEMOGRAPHIC_DATA]" at bounding box center [924, 144] width 211 height 17
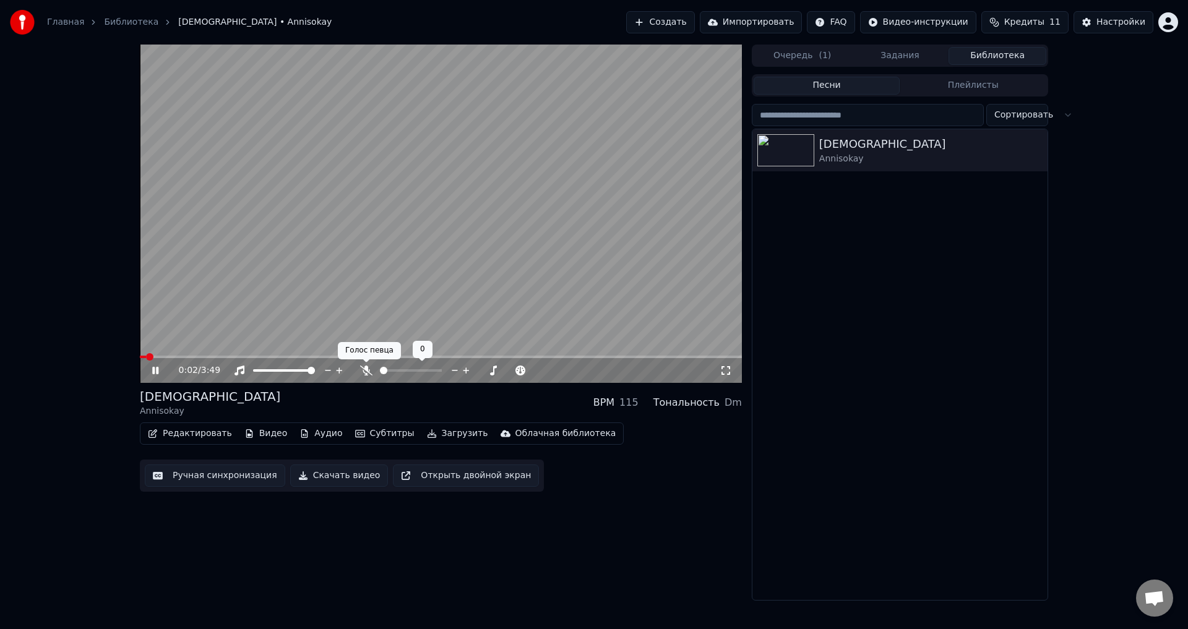
click at [367, 373] on icon at bounding box center [366, 371] width 12 height 10
click at [315, 431] on button "Аудио" at bounding box center [321, 433] width 53 height 17
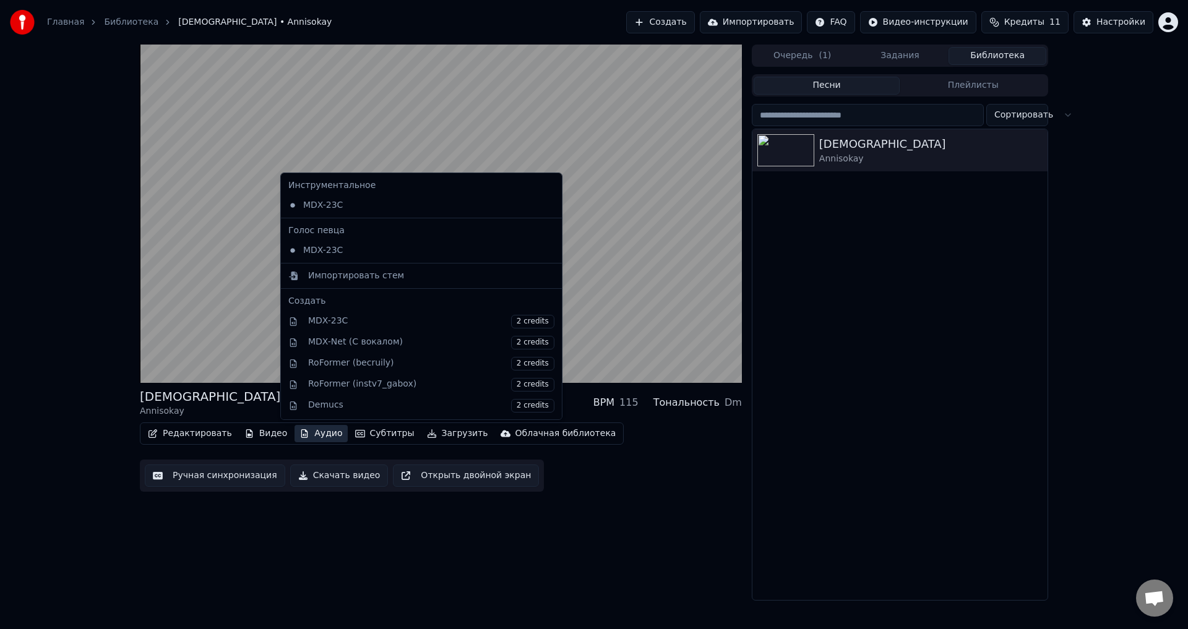
click at [584, 548] on div "Inner Sanctum Annisokay BPM 115 Тональность Dm Редактировать Видео Аудио Субтит…" at bounding box center [441, 323] width 602 height 556
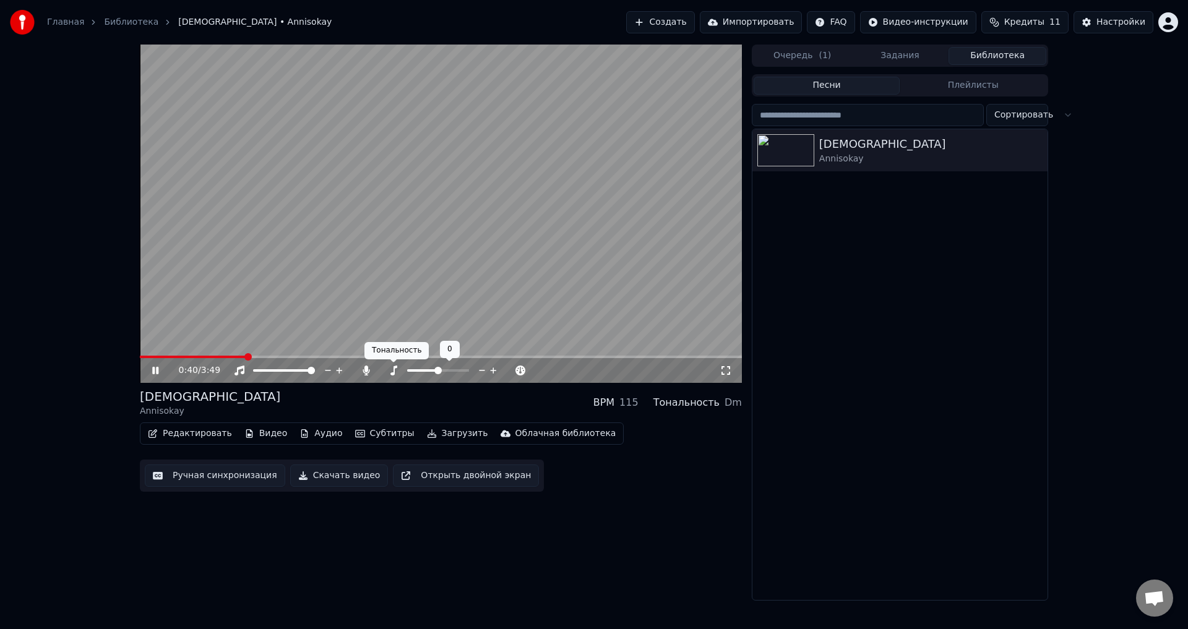
click at [389, 371] on icon at bounding box center [393, 371] width 12 height 10
click at [390, 373] on icon at bounding box center [393, 371] width 12 height 10
click at [363, 371] on icon at bounding box center [366, 371] width 12 height 10
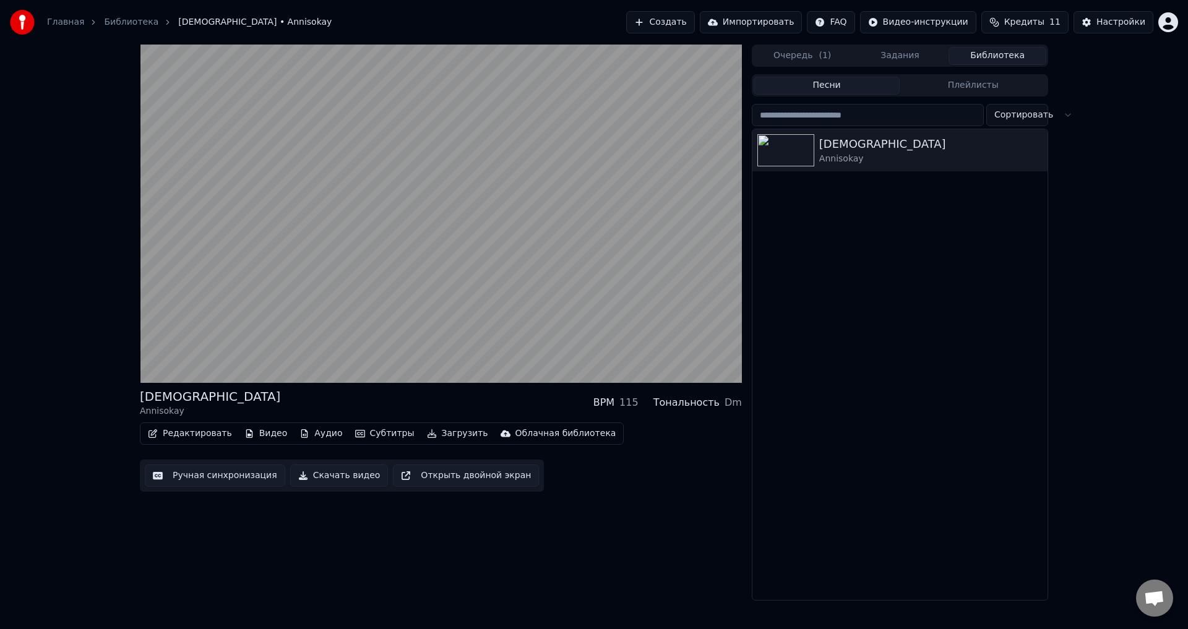
click at [993, 317] on div "Inner Sanctum Annisokay" at bounding box center [899, 364] width 295 height 471
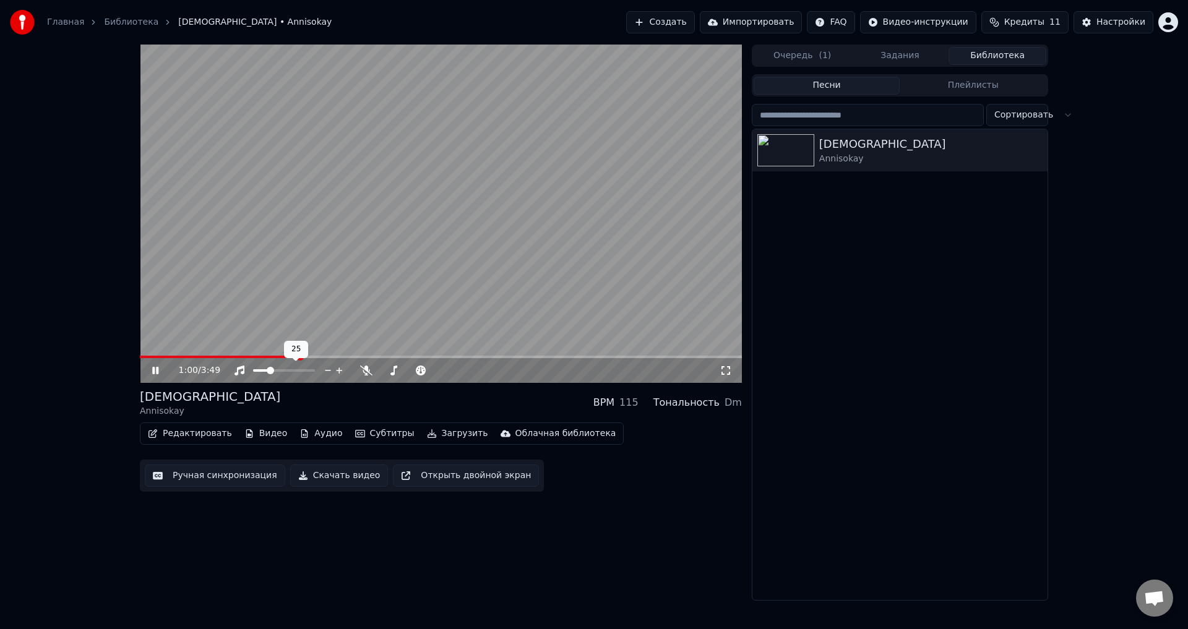
click at [269, 372] on span at bounding box center [260, 370] width 15 height 2
click at [361, 368] on icon at bounding box center [366, 371] width 12 height 10
drag, startPoint x: 264, startPoint y: 368, endPoint x: 277, endPoint y: 369, distance: 13.0
click at [277, 369] on div at bounding box center [296, 370] width 100 height 12
click at [276, 372] on div at bounding box center [296, 370] width 100 height 12
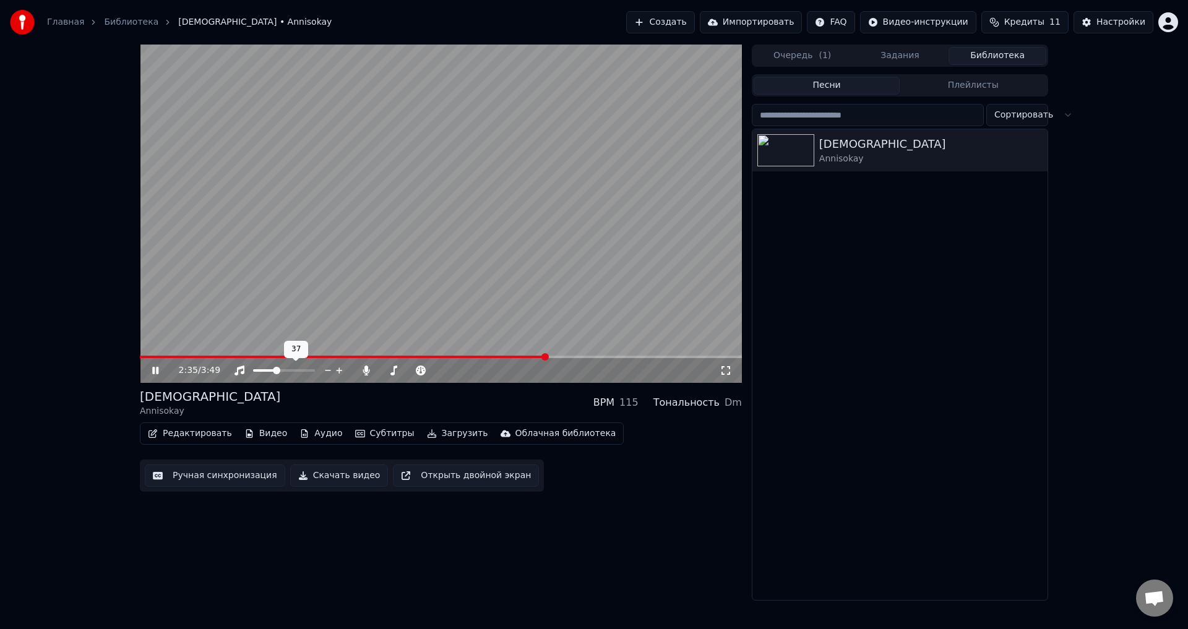
click at [276, 372] on span at bounding box center [284, 370] width 62 height 2
click at [371, 371] on icon at bounding box center [366, 371] width 12 height 10
click at [304, 441] on button "Аудио" at bounding box center [321, 433] width 53 height 17
click at [656, 553] on div "2:57 / 3:49 Inner Sanctum Annisokay BPM 115 Тональность Dm Редактировать Видео …" at bounding box center [441, 323] width 602 height 556
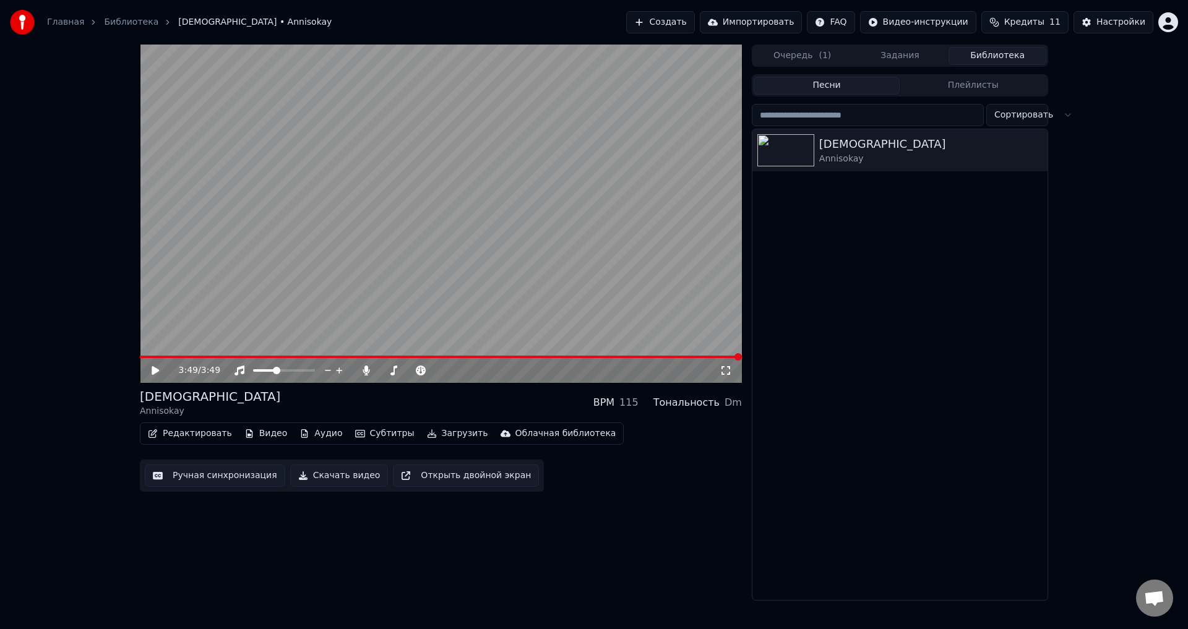
click at [161, 193] on video at bounding box center [441, 214] width 602 height 338
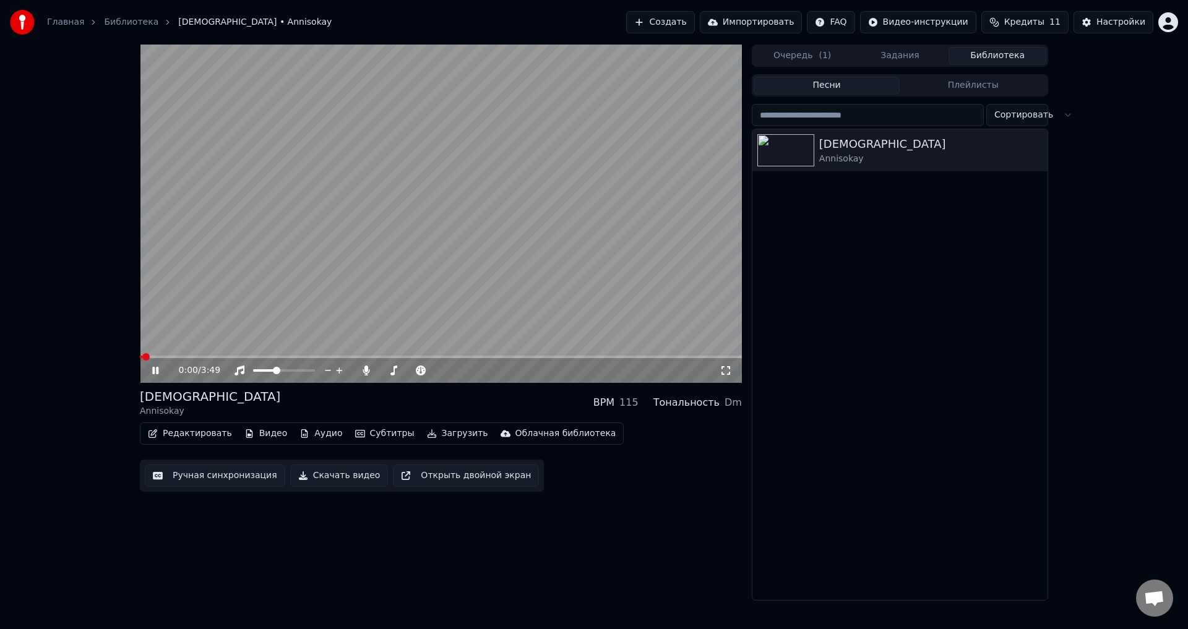
click at [182, 189] on video at bounding box center [441, 214] width 602 height 338
click at [1093, 20] on button "Настройки" at bounding box center [1114, 22] width 80 height 22
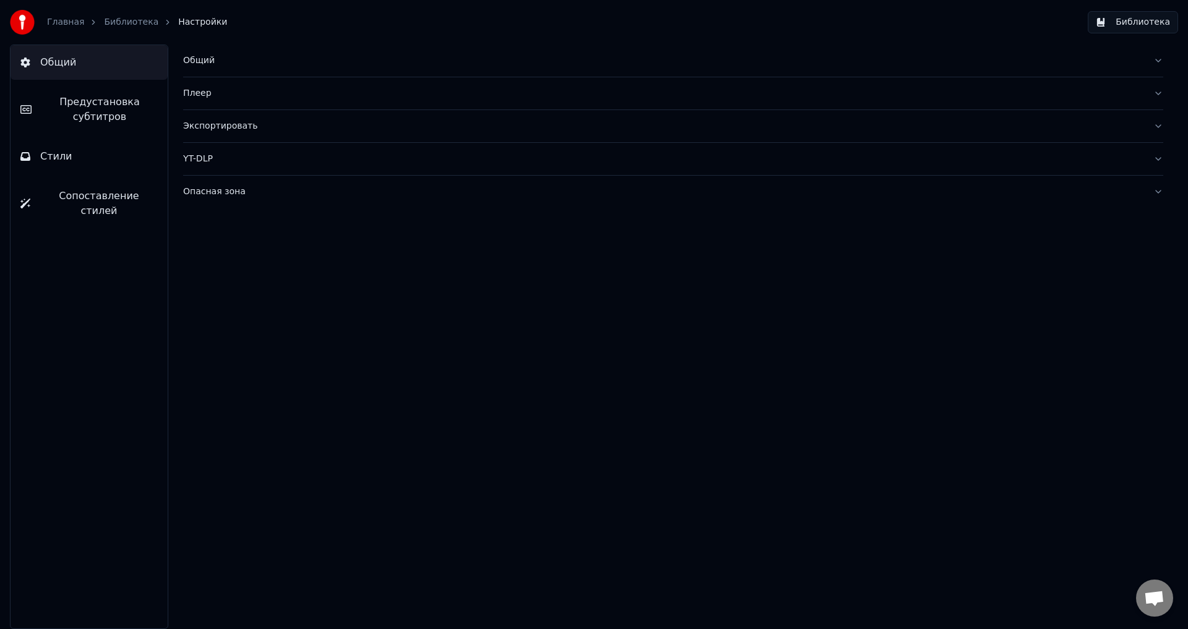
click at [210, 155] on div "YT-DLP" at bounding box center [663, 159] width 960 height 12
click at [197, 207] on button "button" at bounding box center [193, 207] width 20 height 11
click at [219, 291] on button "Опасная зона" at bounding box center [673, 299] width 980 height 32
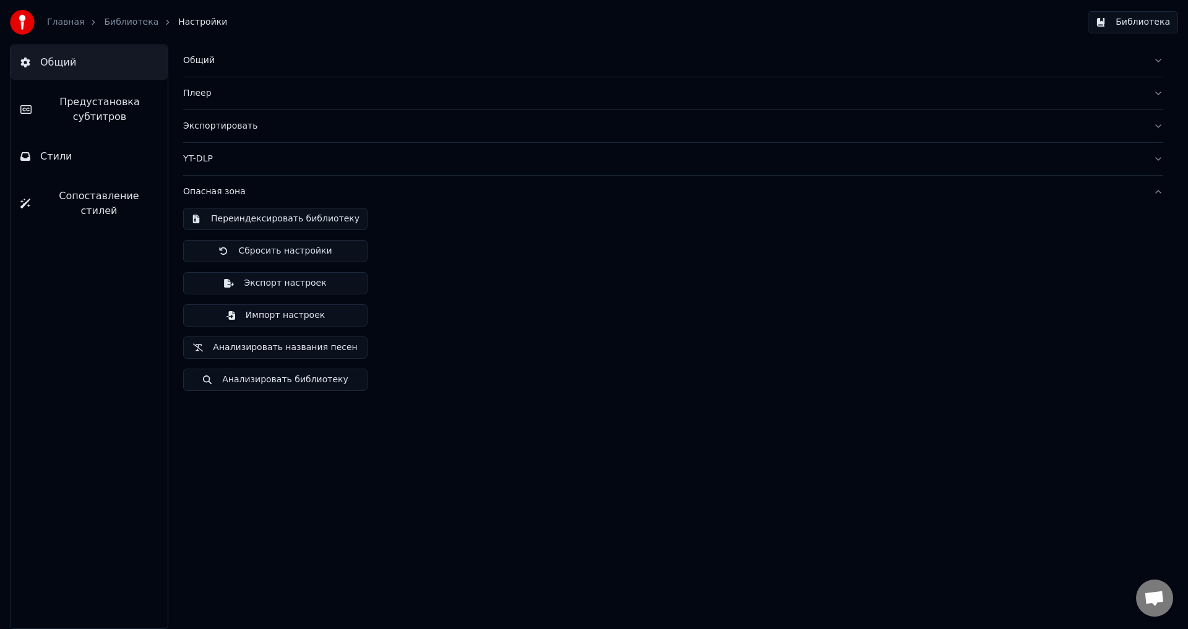
click at [213, 87] on div "Плеер" at bounding box center [663, 93] width 960 height 12
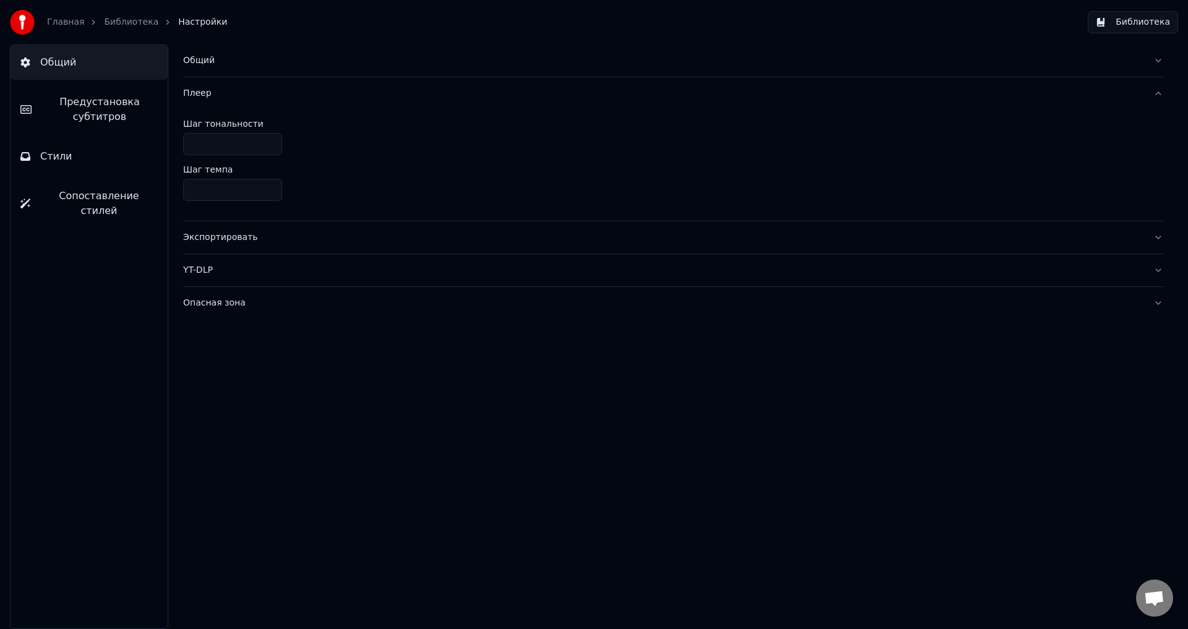
click at [209, 55] on div "Общий" at bounding box center [663, 60] width 960 height 12
